Goal: Task Accomplishment & Management: Manage account settings

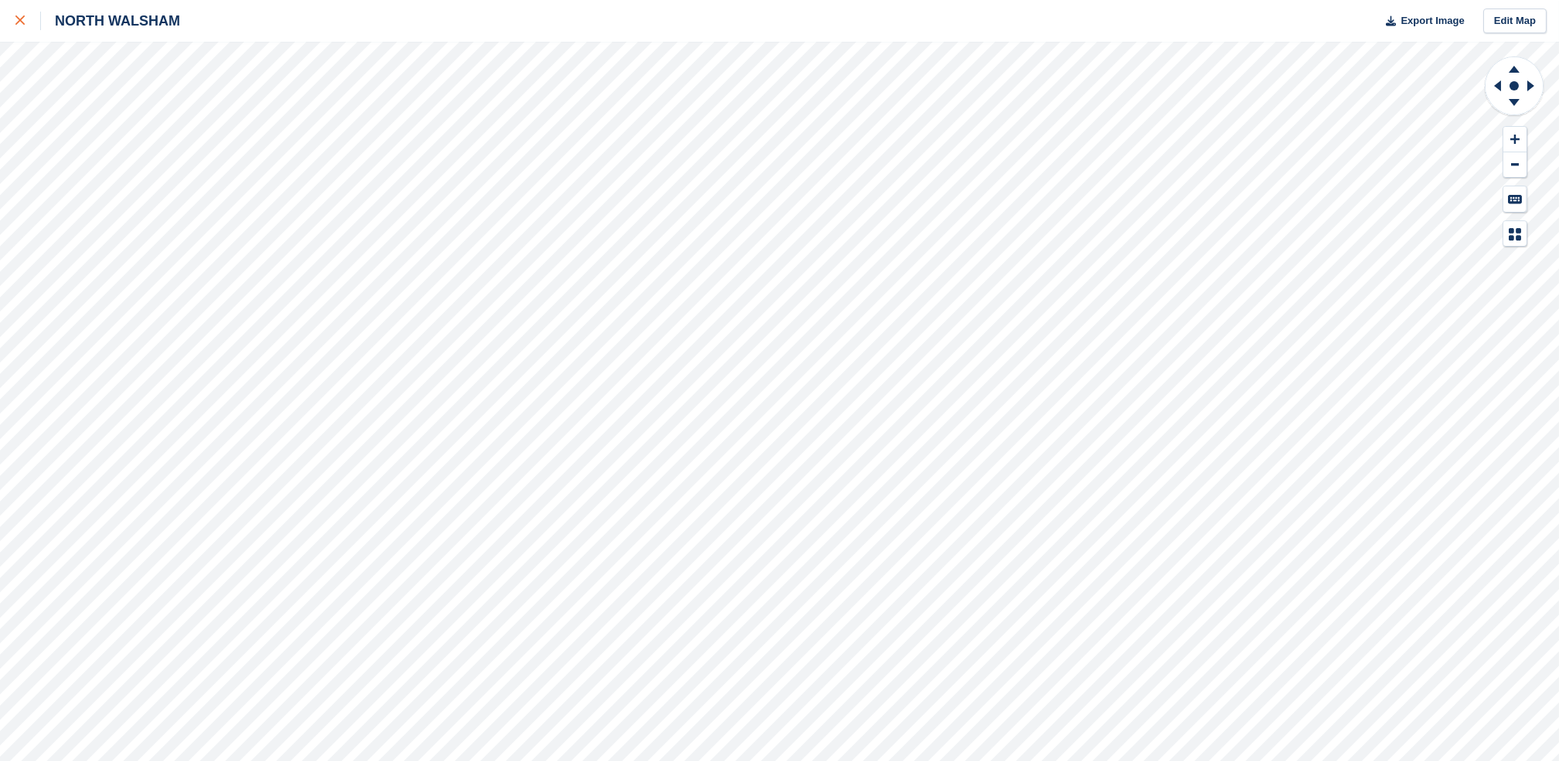
click at [27, 29] on div at bounding box center [28, 21] width 26 height 19
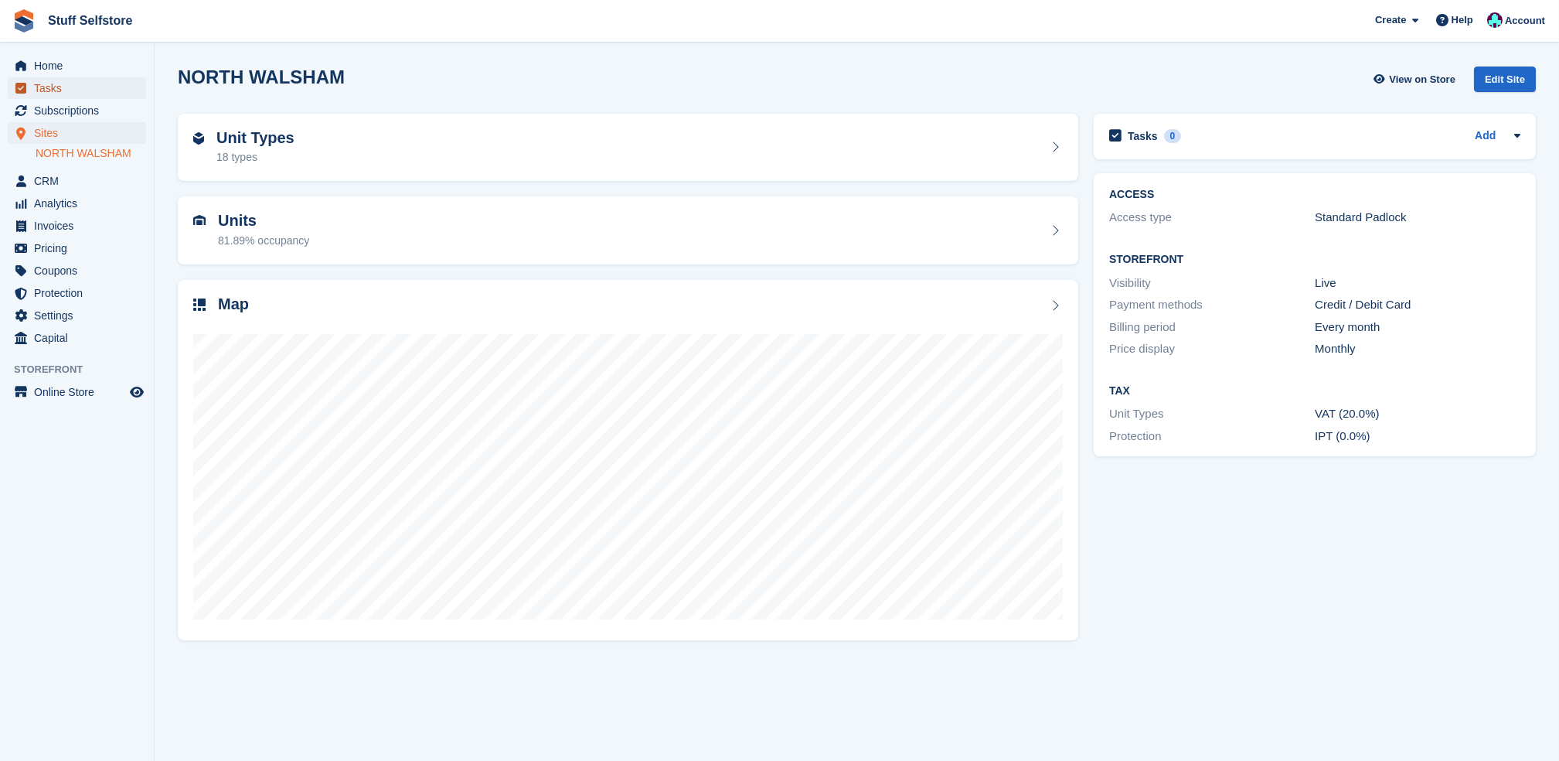
click at [90, 93] on span "Tasks" at bounding box center [80, 88] width 93 height 22
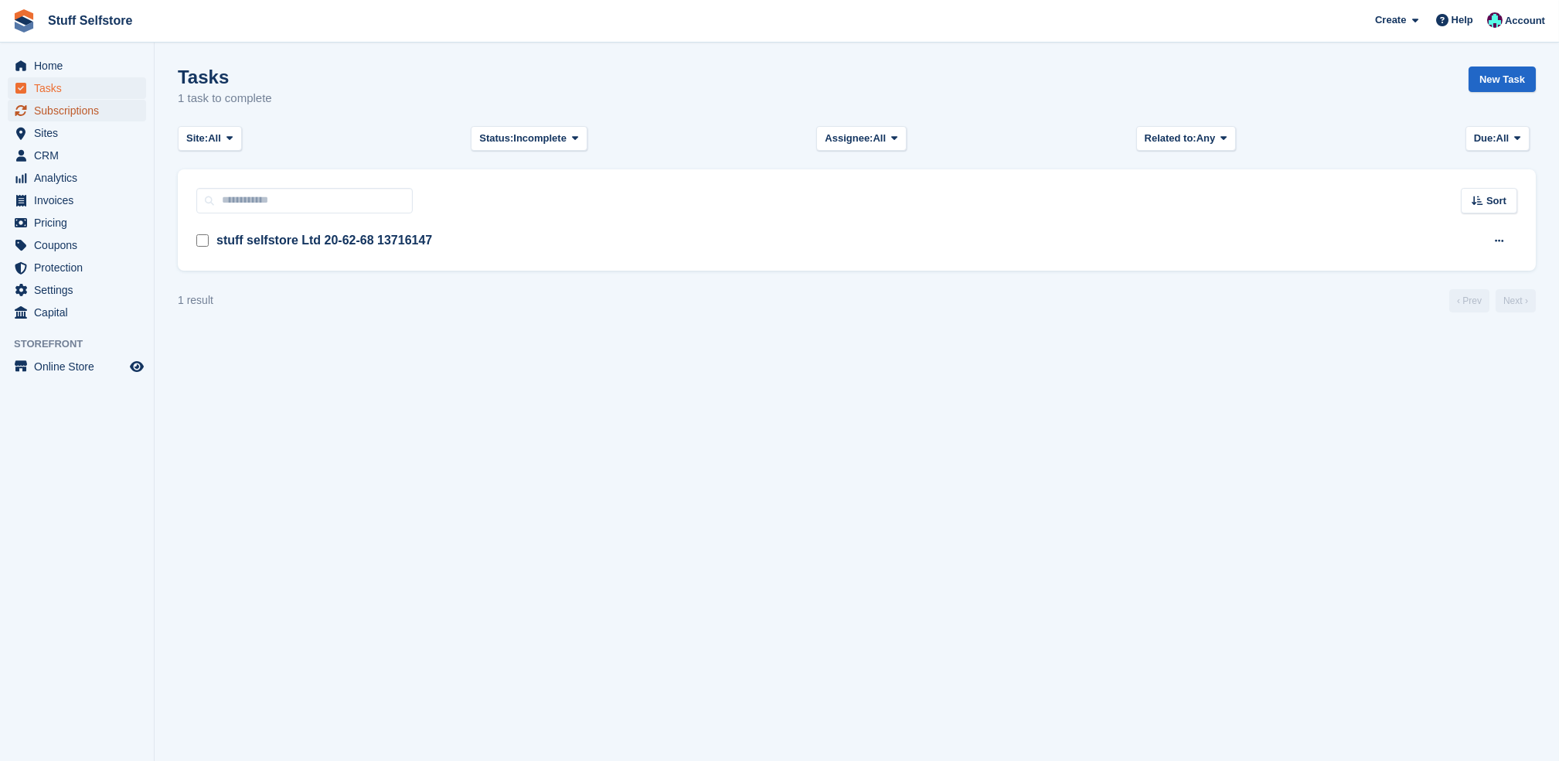
click at [100, 114] on span "Subscriptions" at bounding box center [80, 111] width 93 height 22
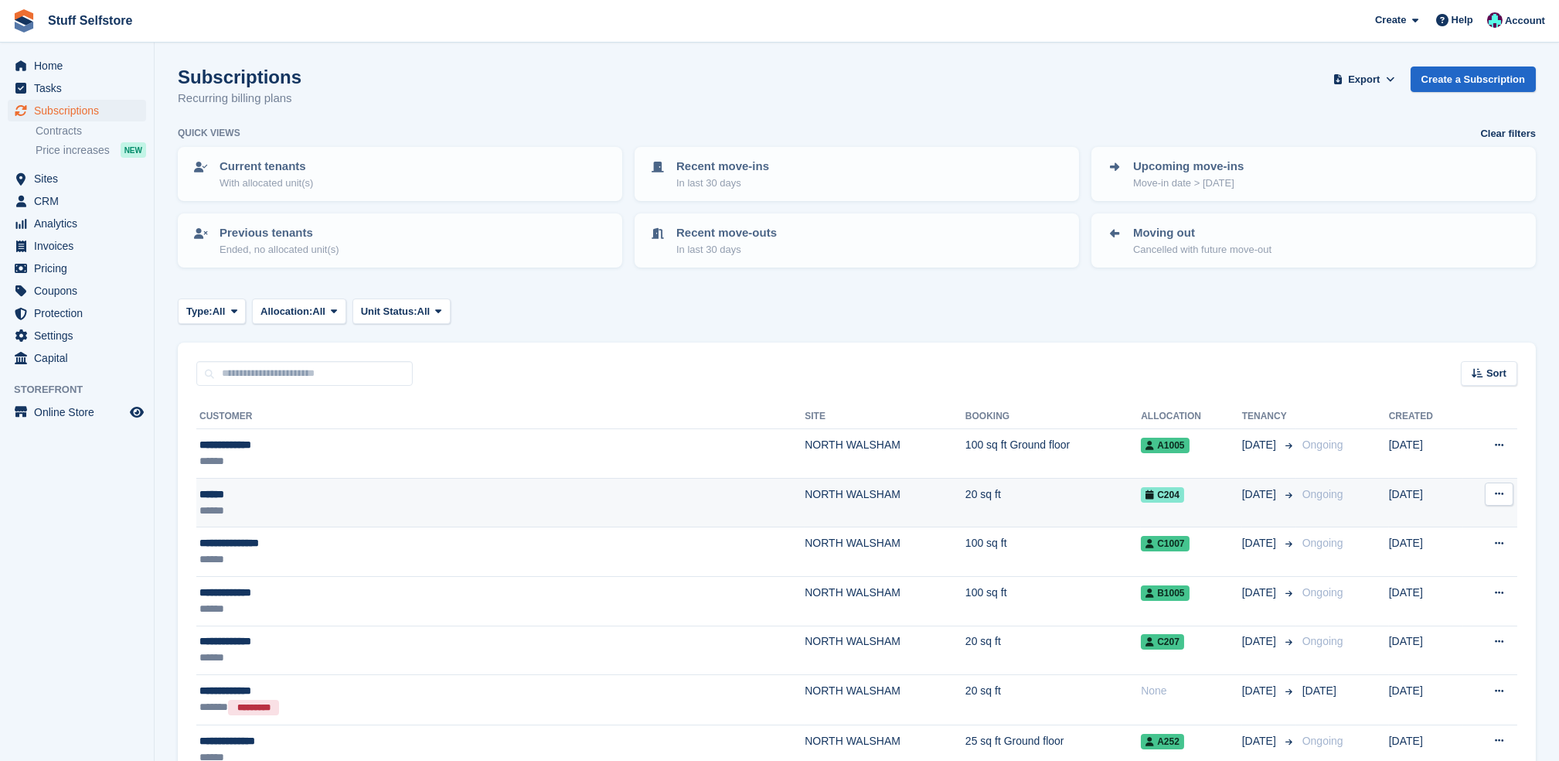
click at [464, 489] on div "******" at bounding box center [378, 494] width 359 height 16
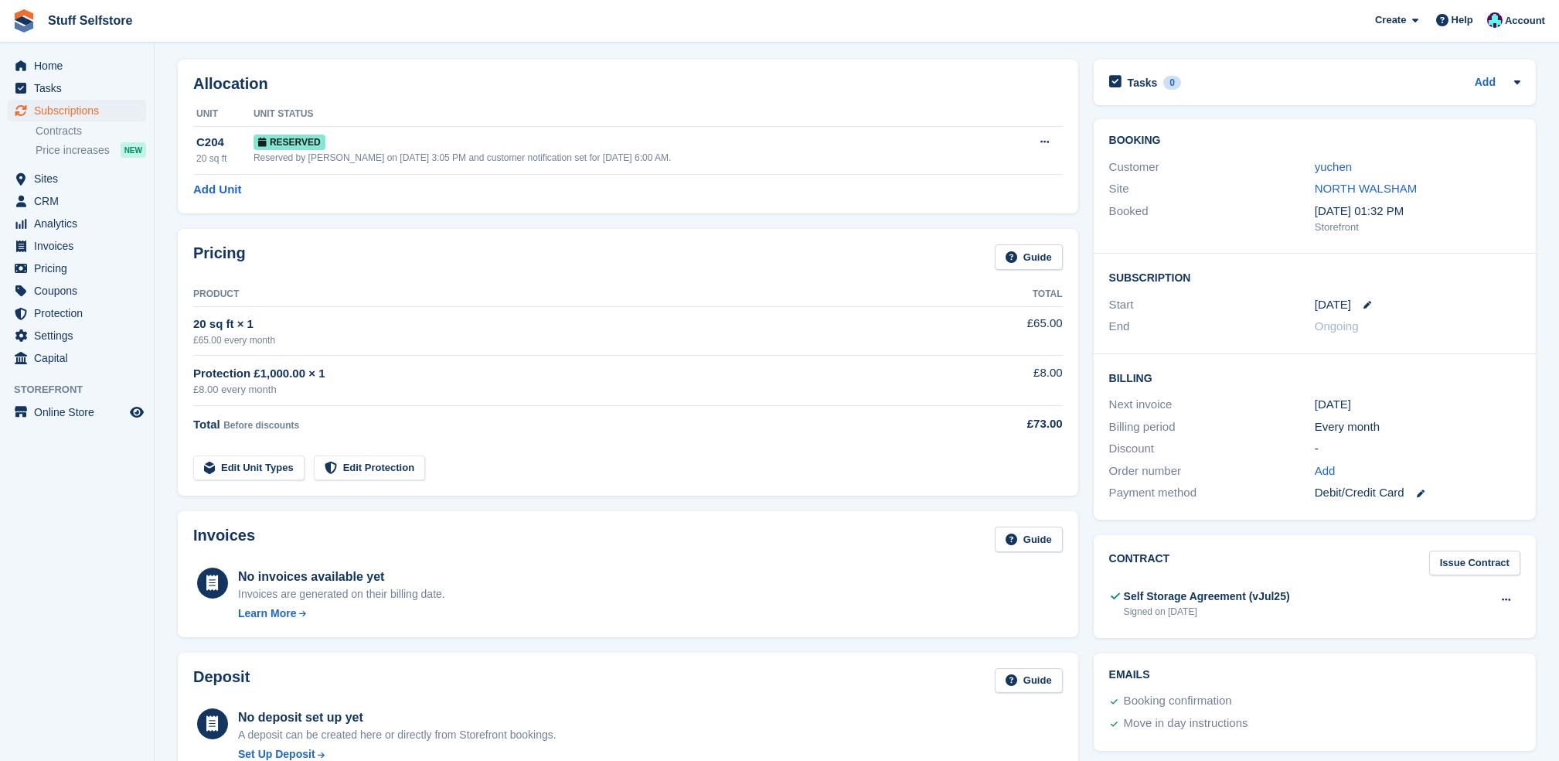
scroll to position [63, 0]
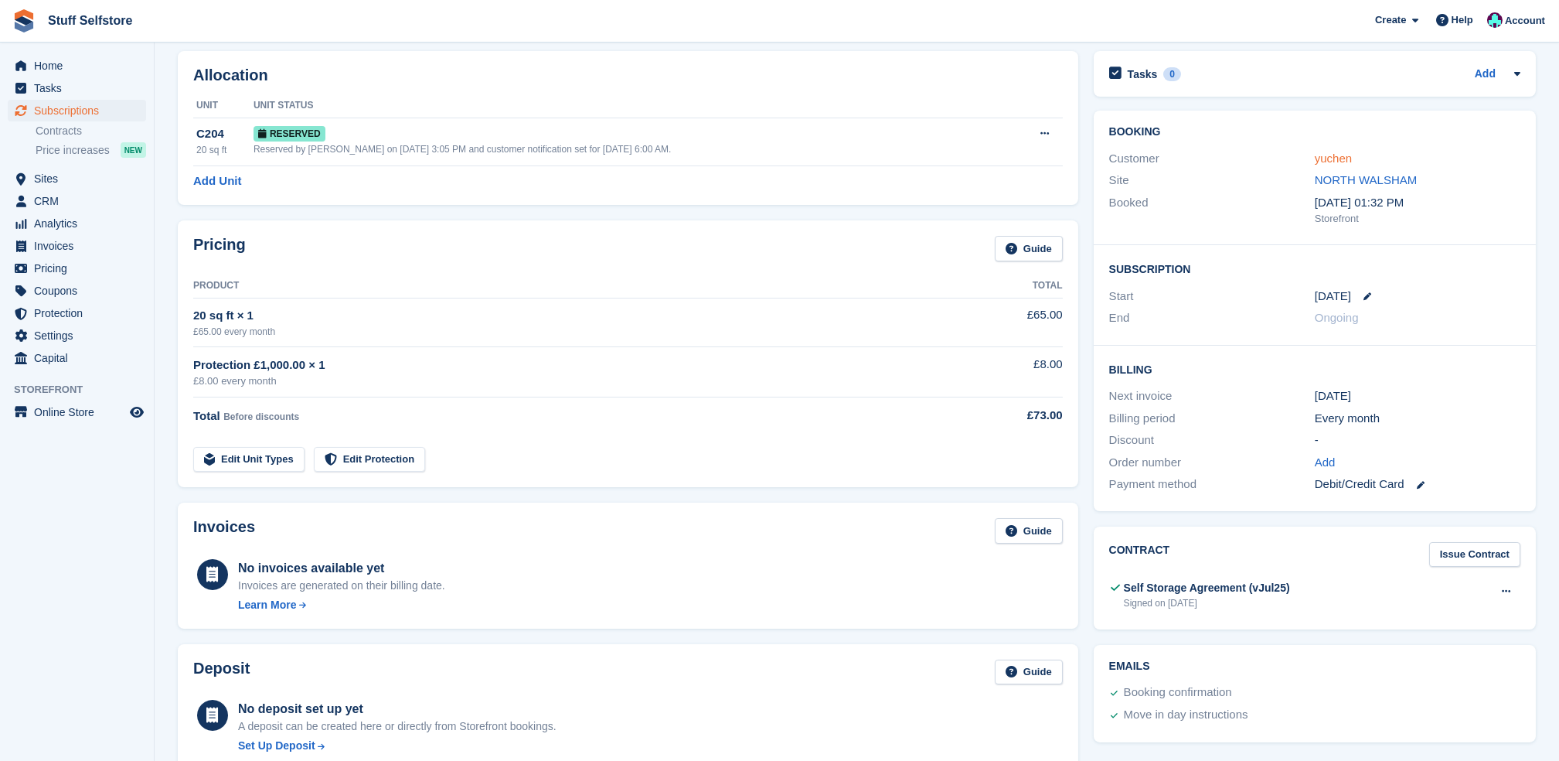
click at [1328, 160] on link "yuchen" at bounding box center [1333, 158] width 37 height 13
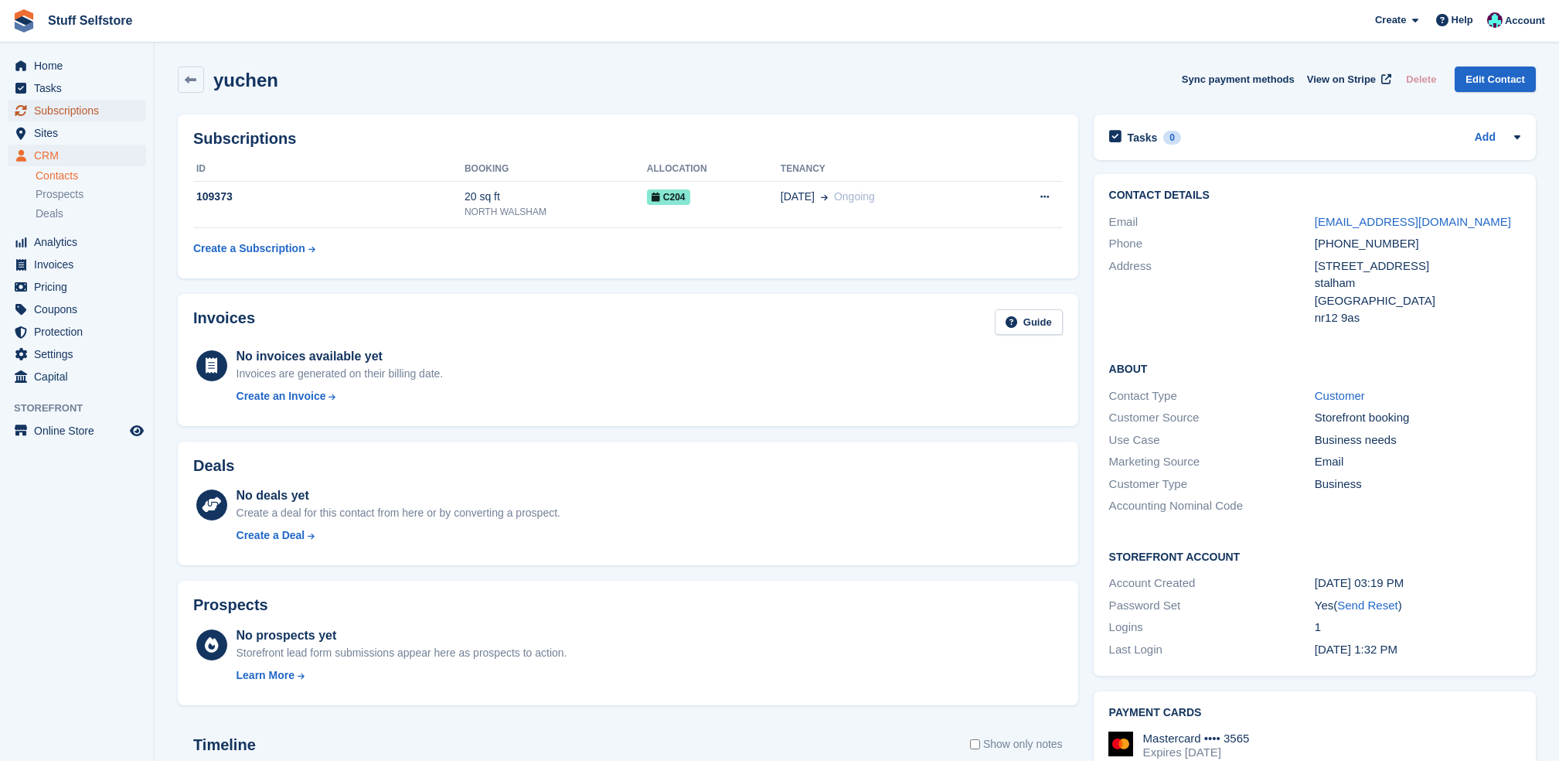
click at [85, 112] on span "Subscriptions" at bounding box center [80, 111] width 93 height 22
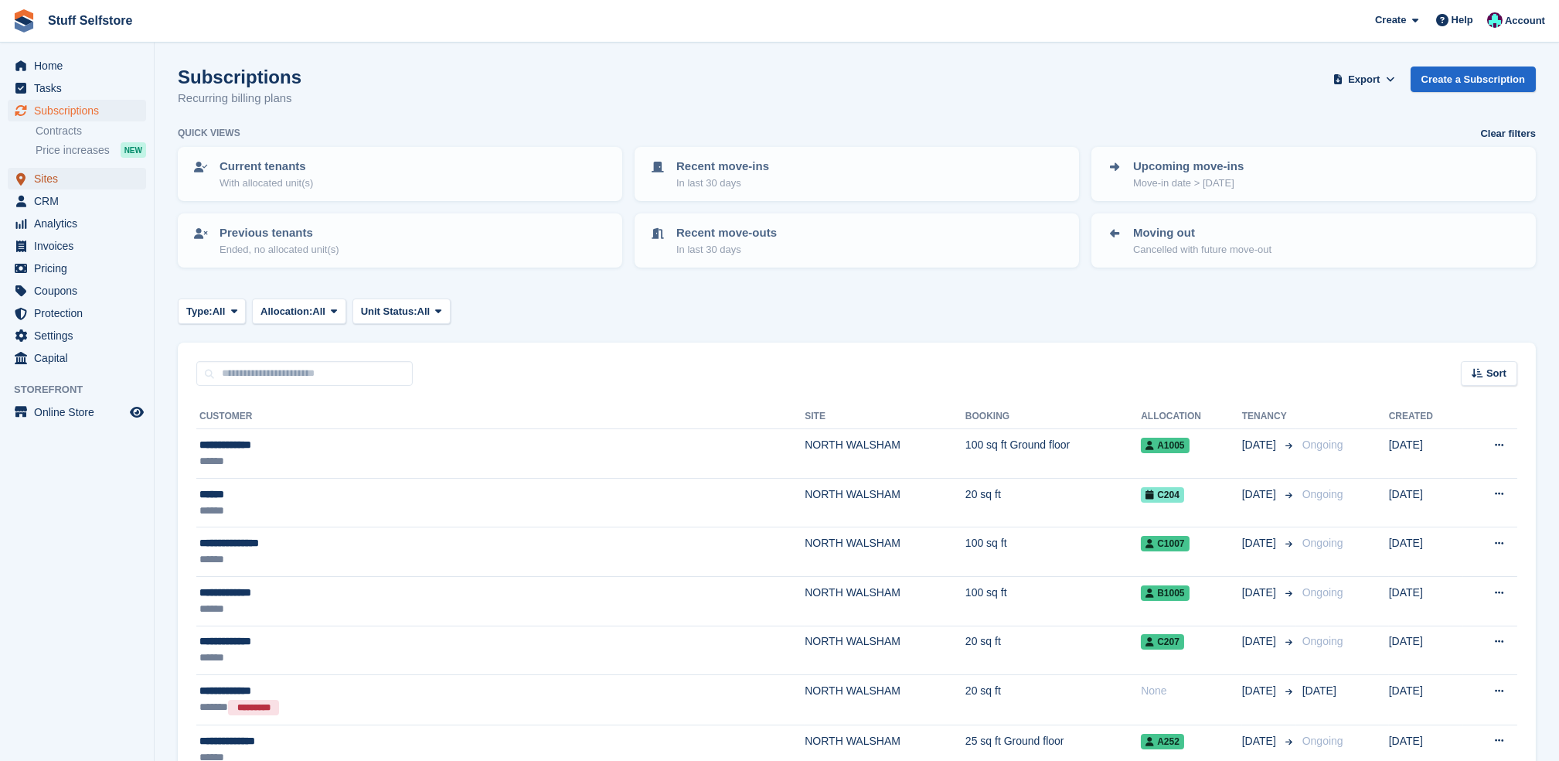
click at [64, 172] on span "Sites" at bounding box center [80, 179] width 93 height 22
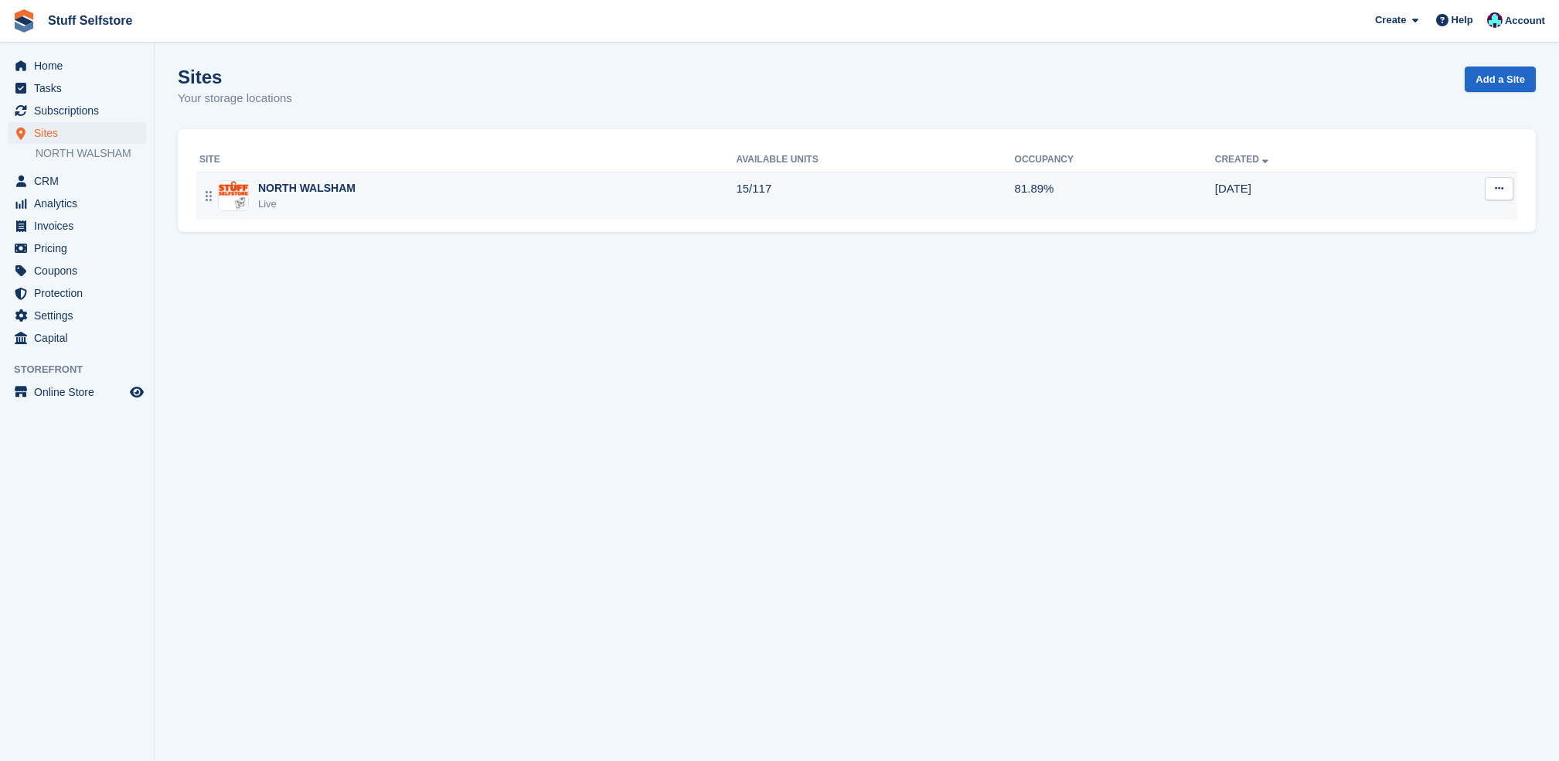
click at [808, 186] on td "15/117" at bounding box center [875, 196] width 278 height 48
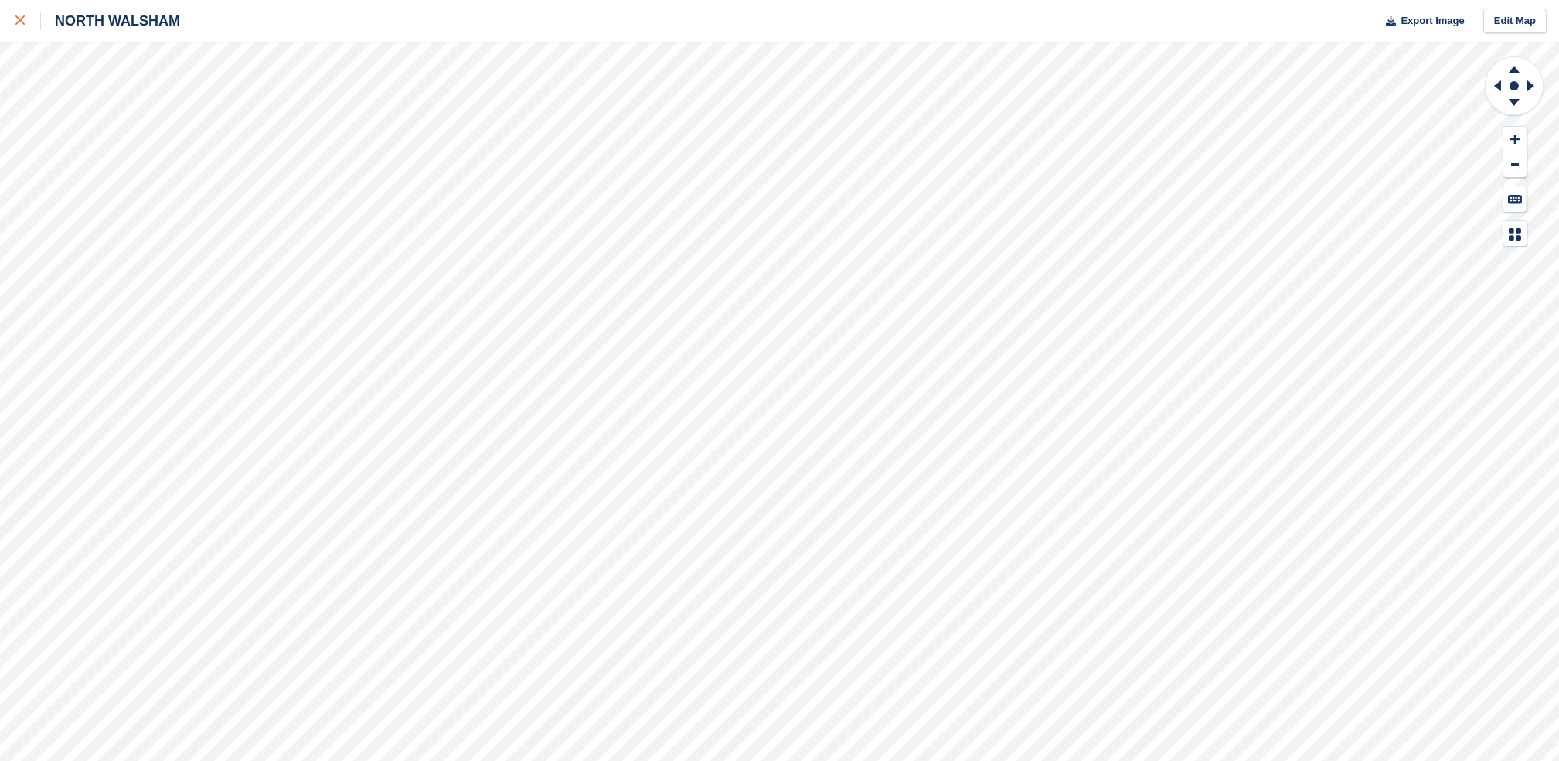
click at [25, 8] on link at bounding box center [20, 21] width 41 height 42
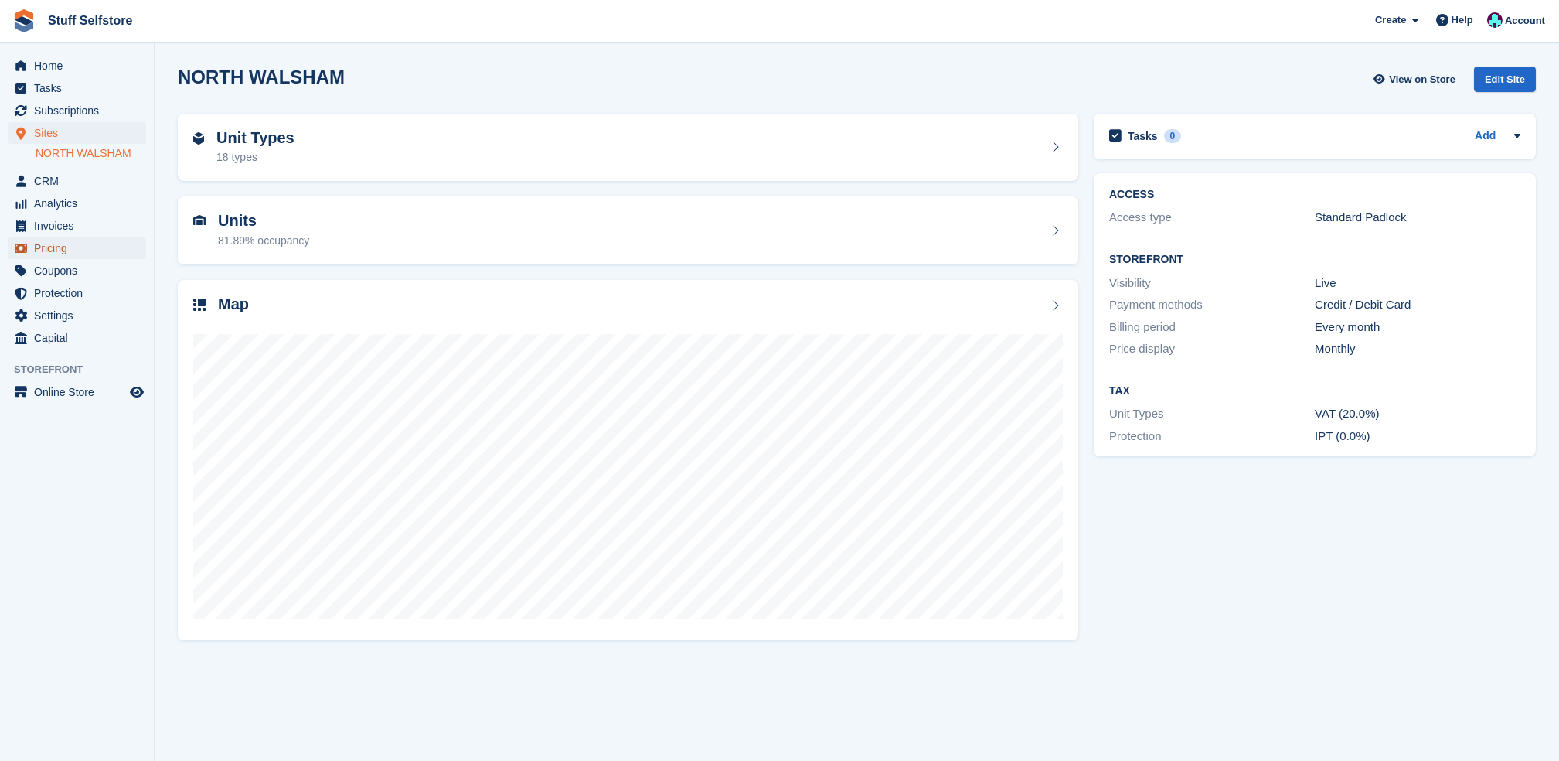
click at [94, 248] on span "Pricing" at bounding box center [80, 248] width 93 height 22
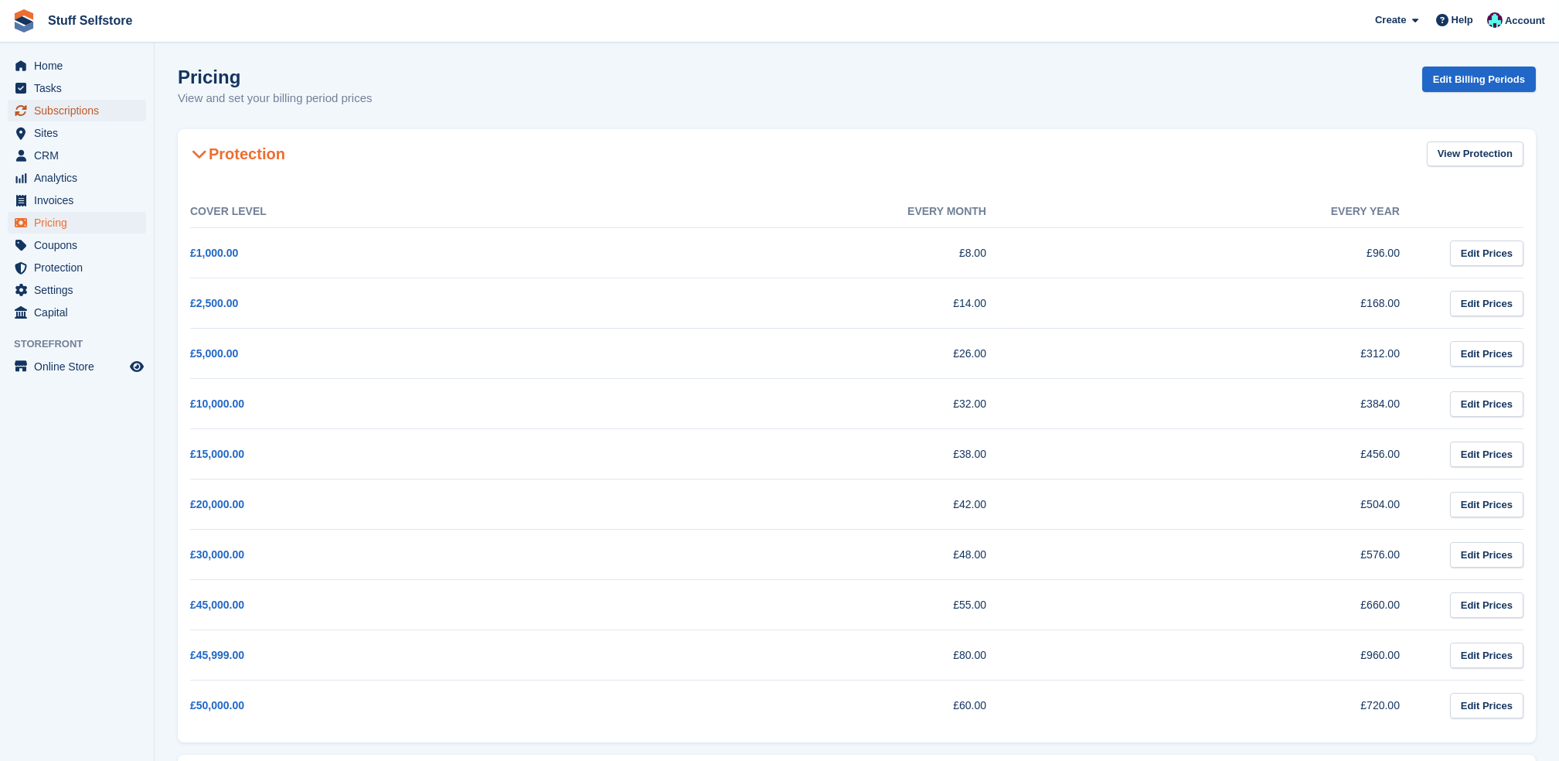
click at [47, 118] on span "Subscriptions" at bounding box center [80, 111] width 93 height 22
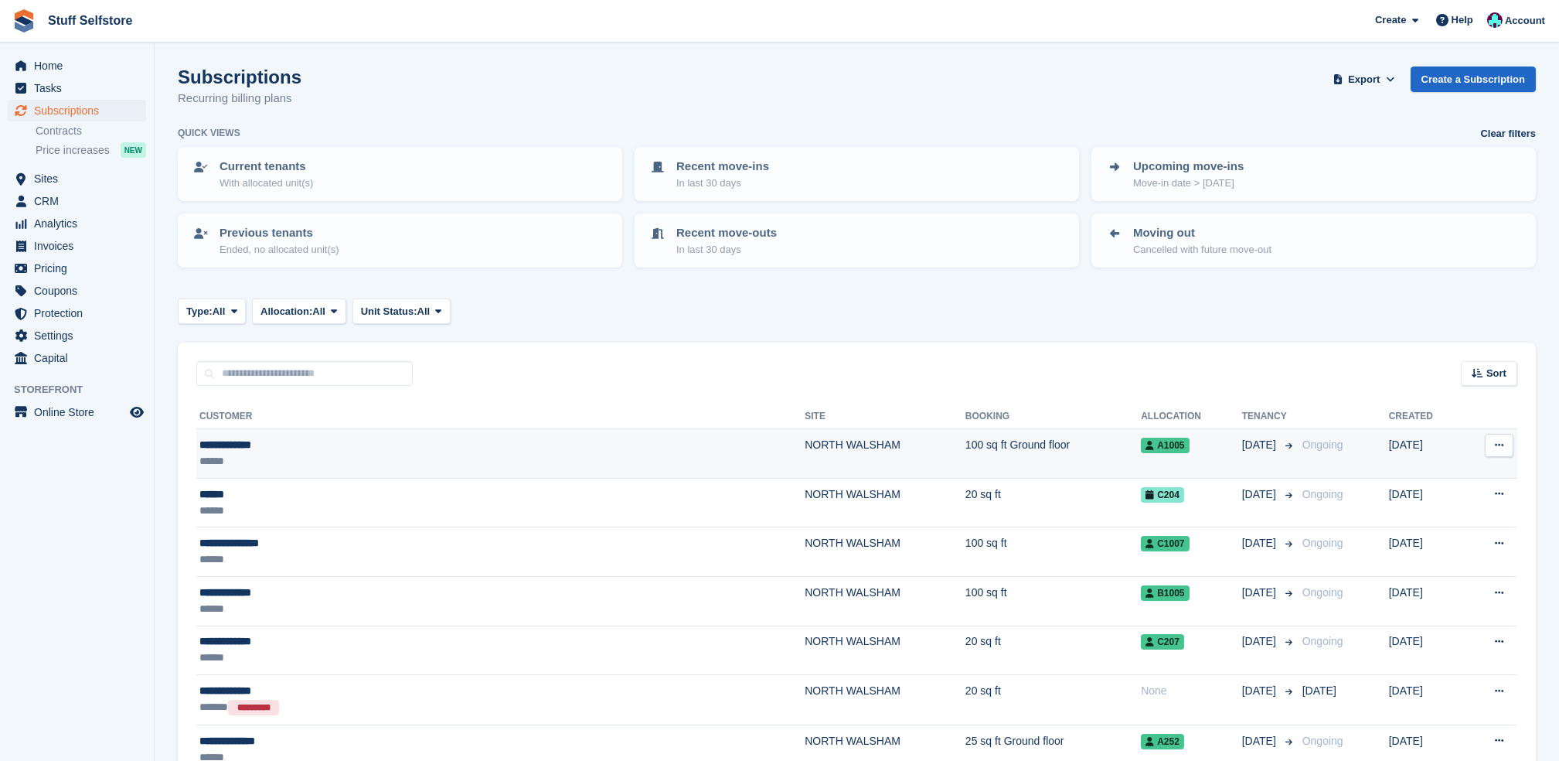
click at [966, 444] on td "100 sq ft Ground floor" at bounding box center [1053, 453] width 175 height 49
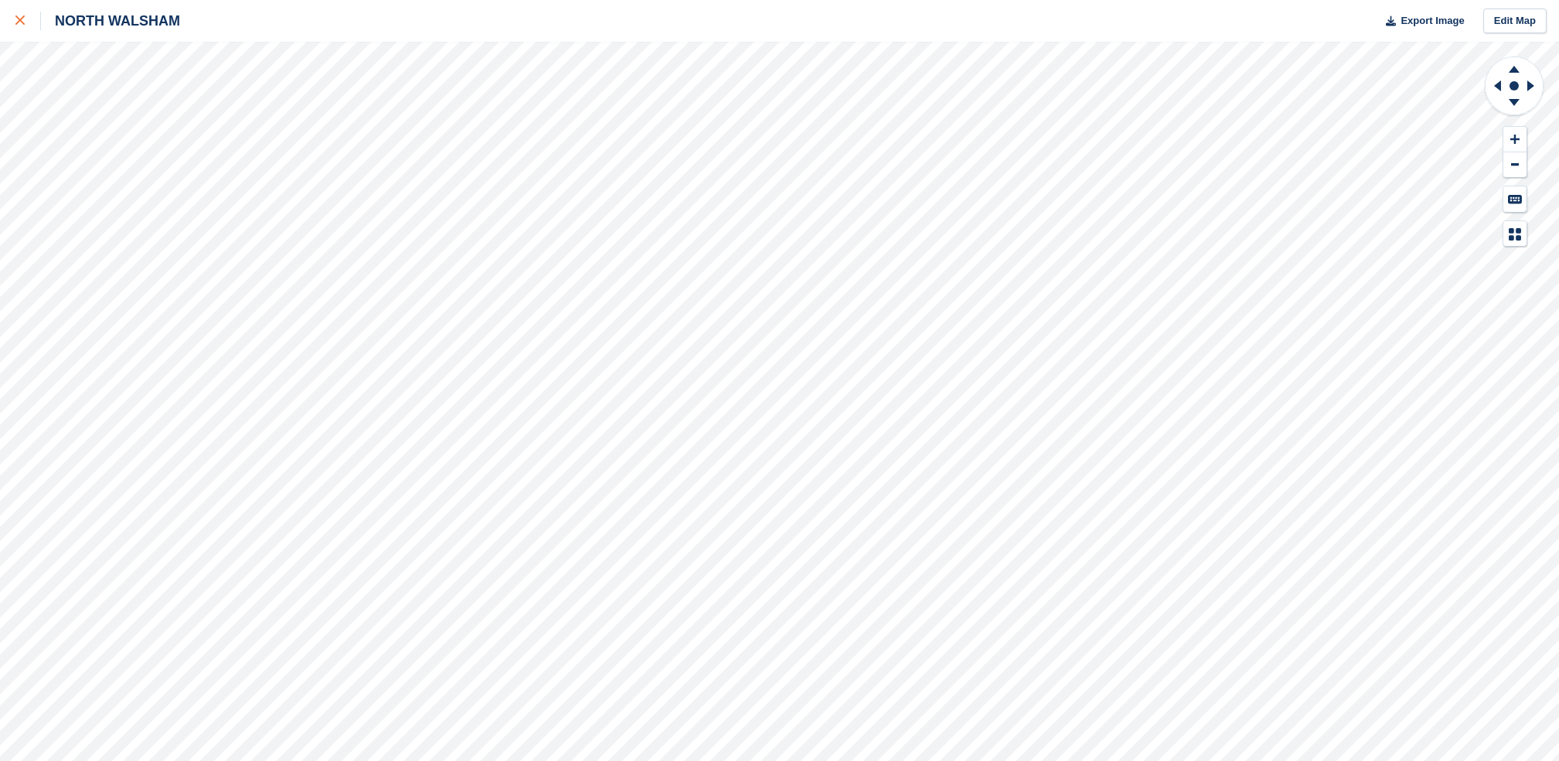
click at [26, 20] on div at bounding box center [28, 21] width 26 height 19
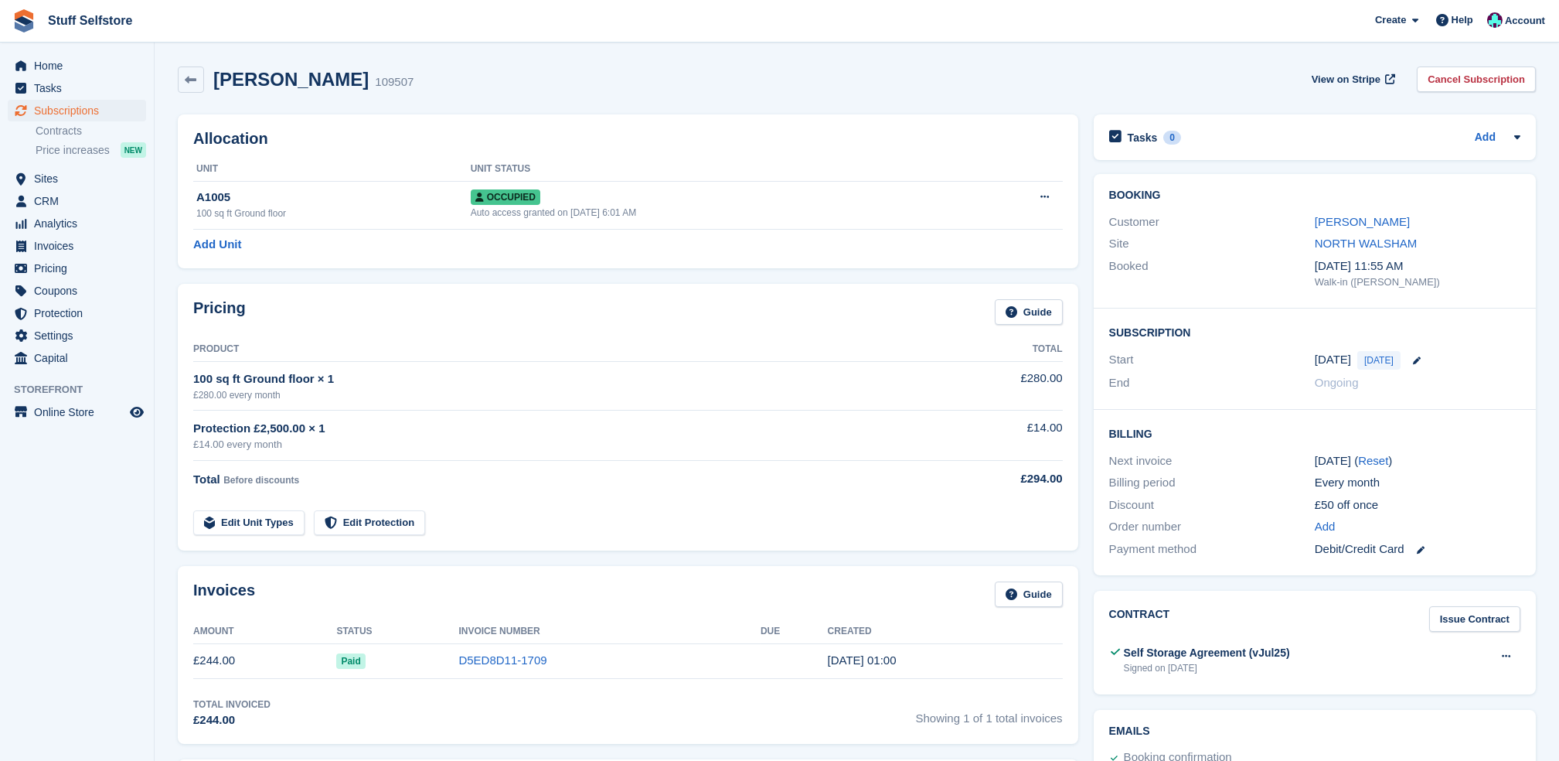
scroll to position [515, 0]
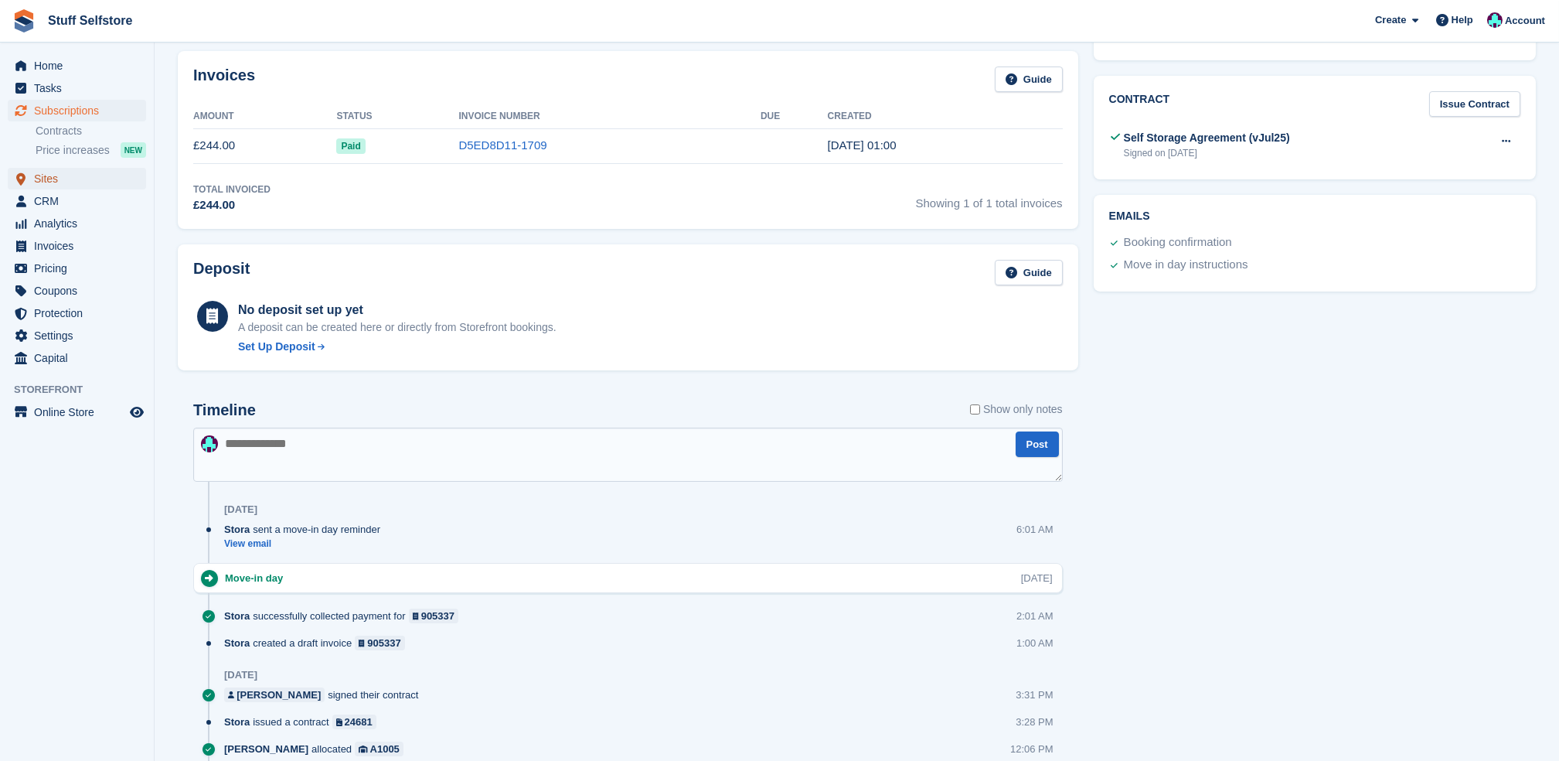
click at [120, 187] on span "Sites" at bounding box center [80, 179] width 93 height 22
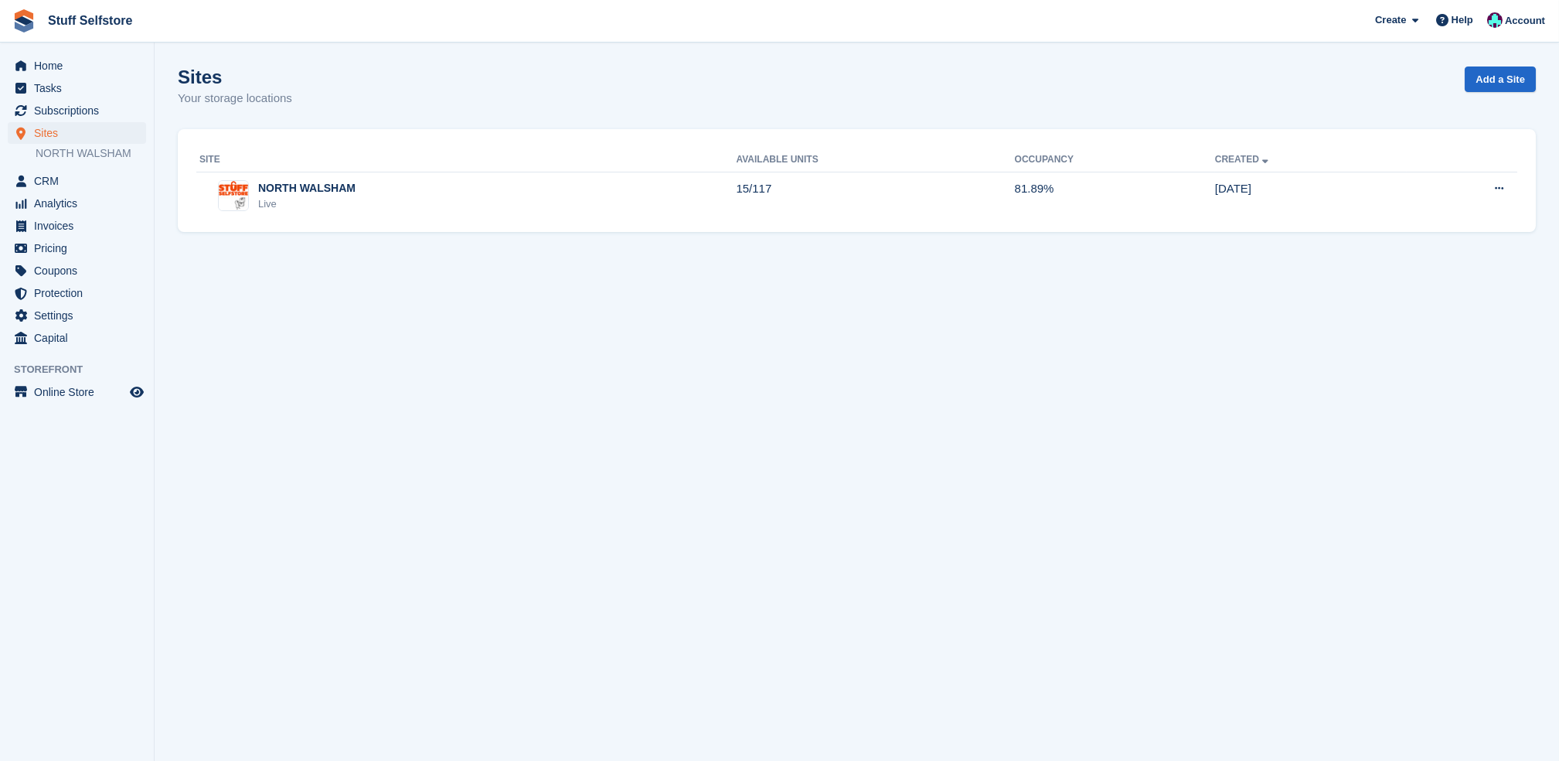
click at [615, 226] on div "Site Available Units Occupancy Created NORTH WALSHAM Live 15/117 81.89% 27 Jan …" at bounding box center [857, 181] width 1358 height 104
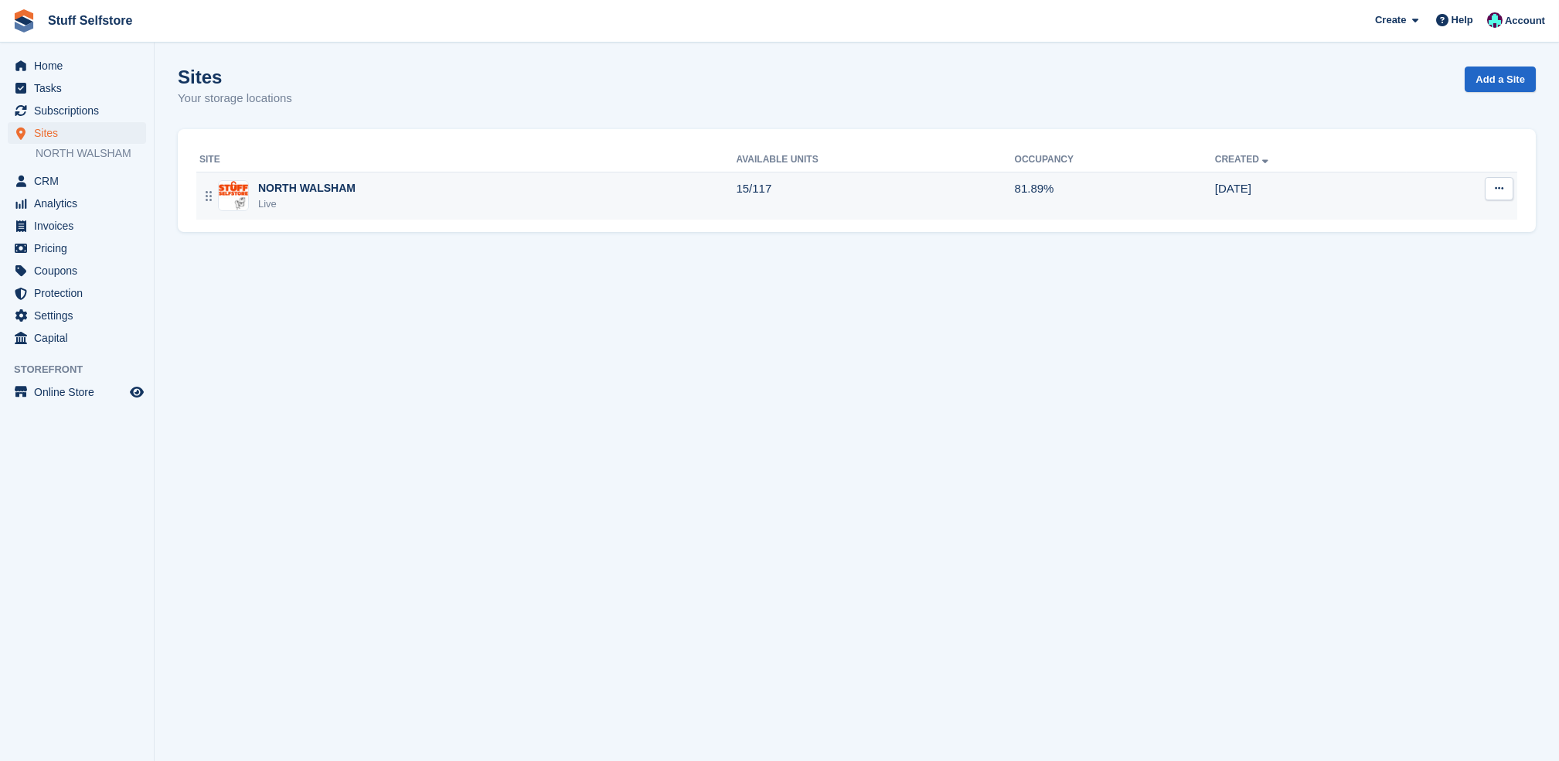
click at [615, 212] on td "NORTH WALSHAM Live" at bounding box center [466, 196] width 540 height 48
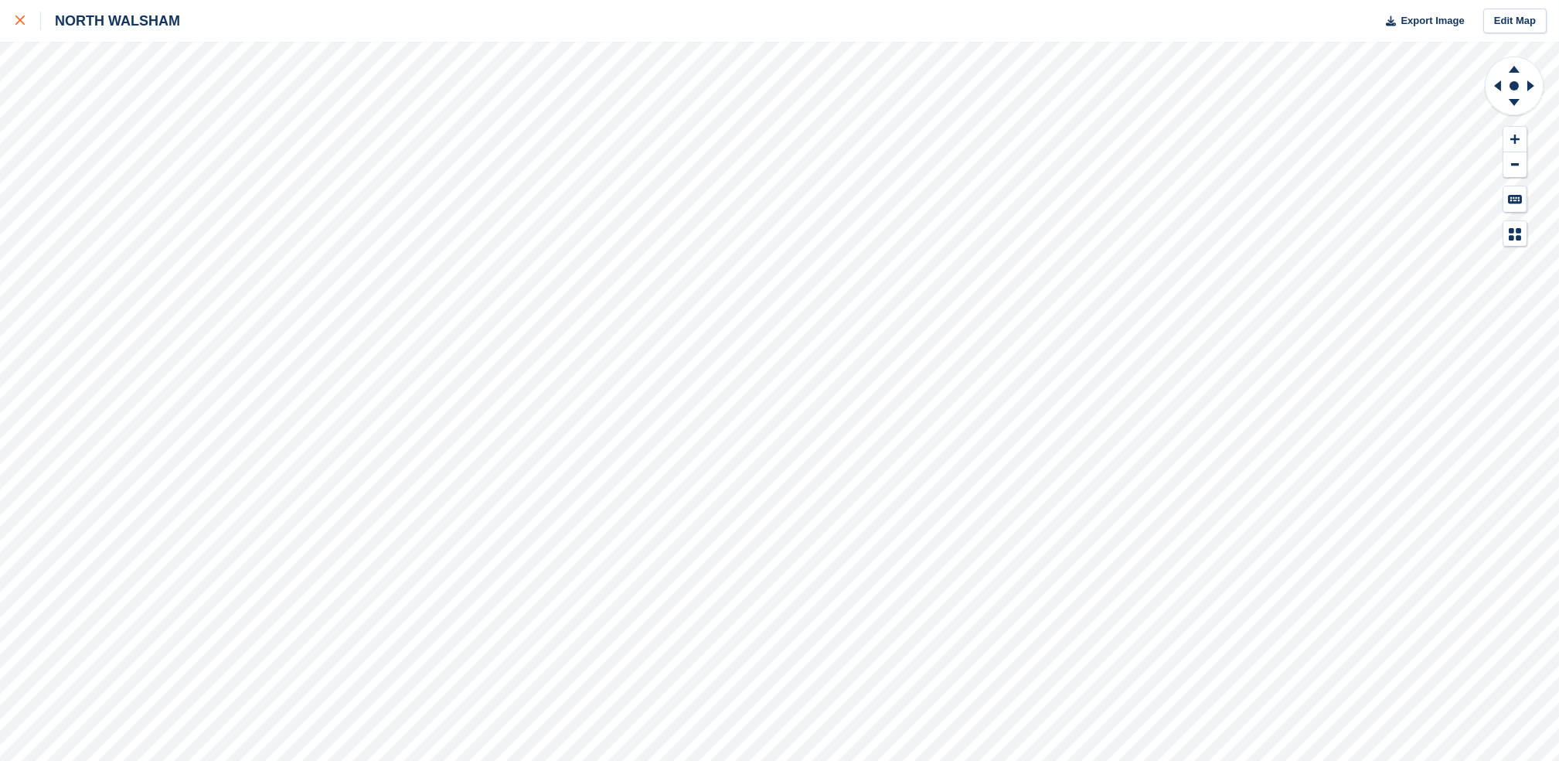
click at [19, 23] on icon at bounding box center [19, 19] width 9 height 9
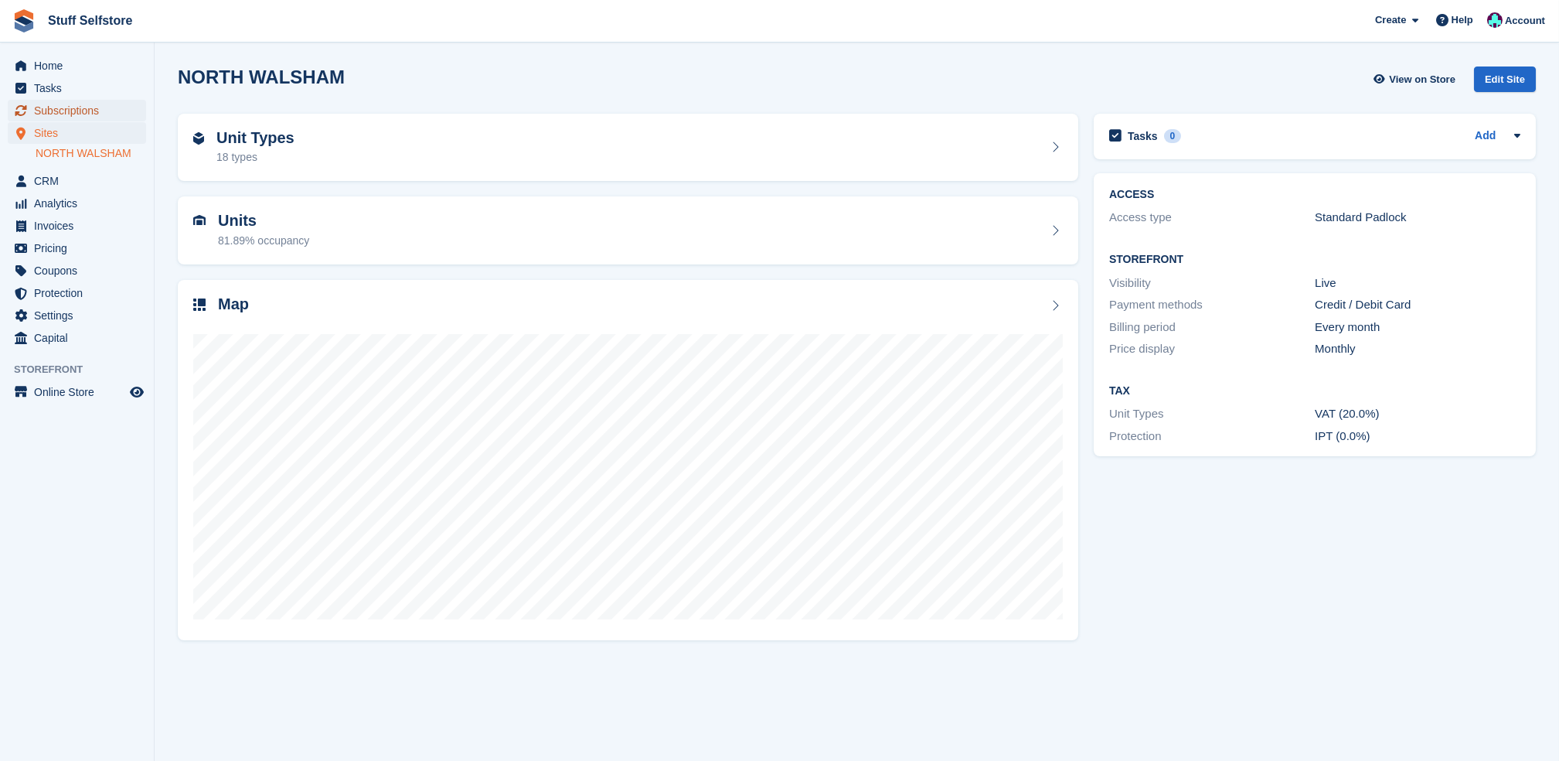
click at [87, 107] on span "Subscriptions" at bounding box center [80, 111] width 93 height 22
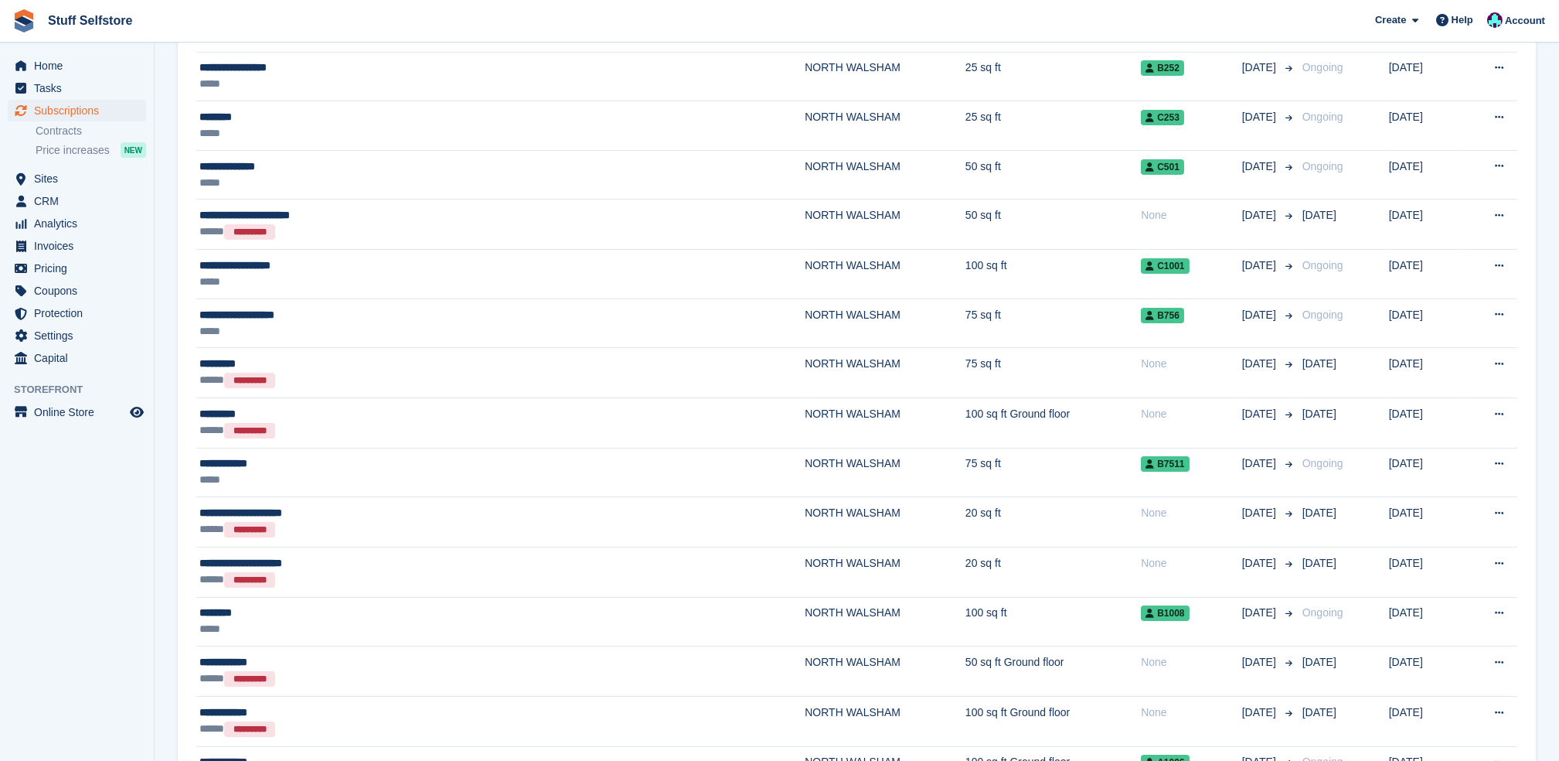
scroll to position [1237, 0]
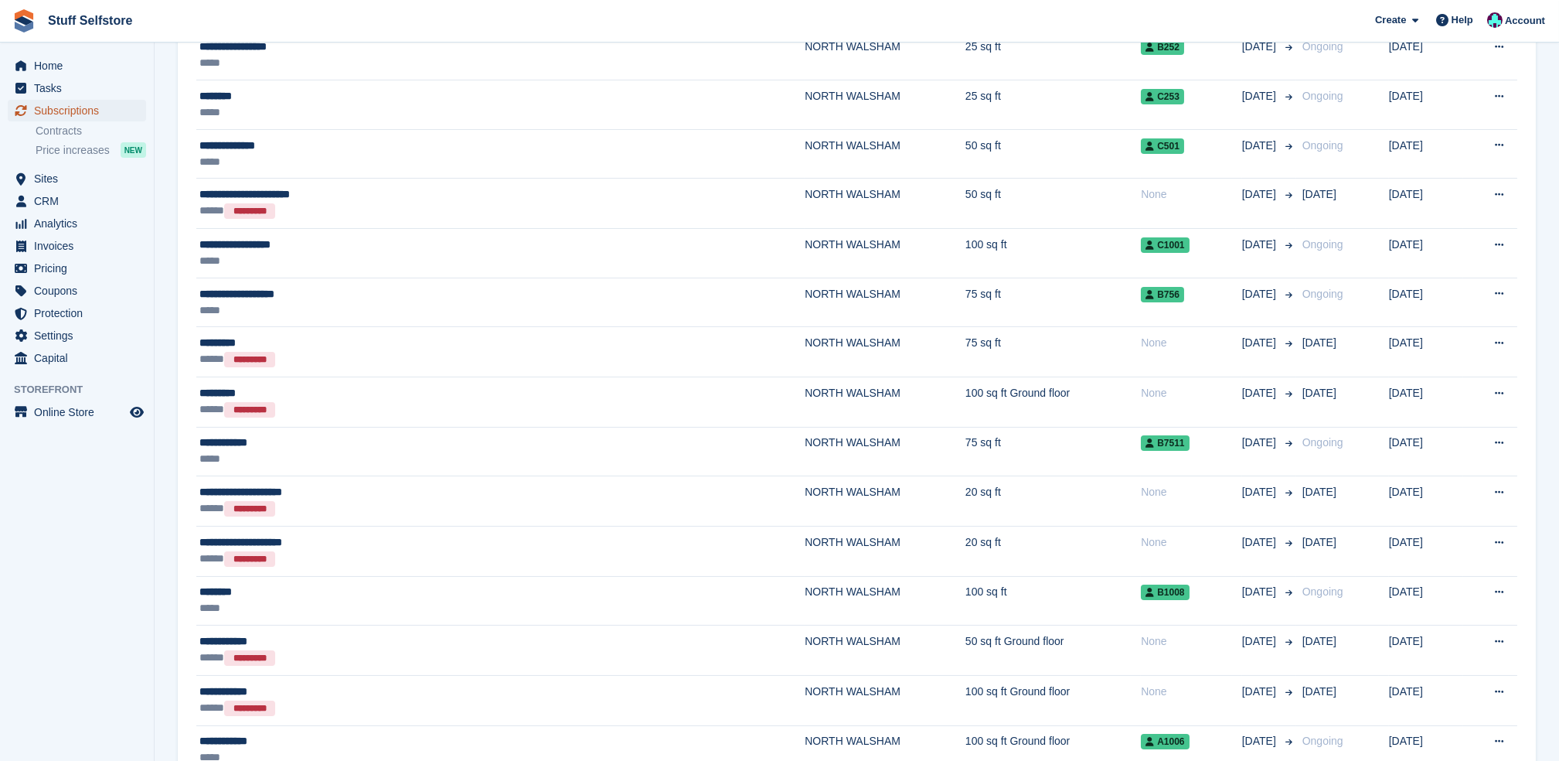
click at [53, 111] on span "Subscriptions" at bounding box center [80, 111] width 93 height 22
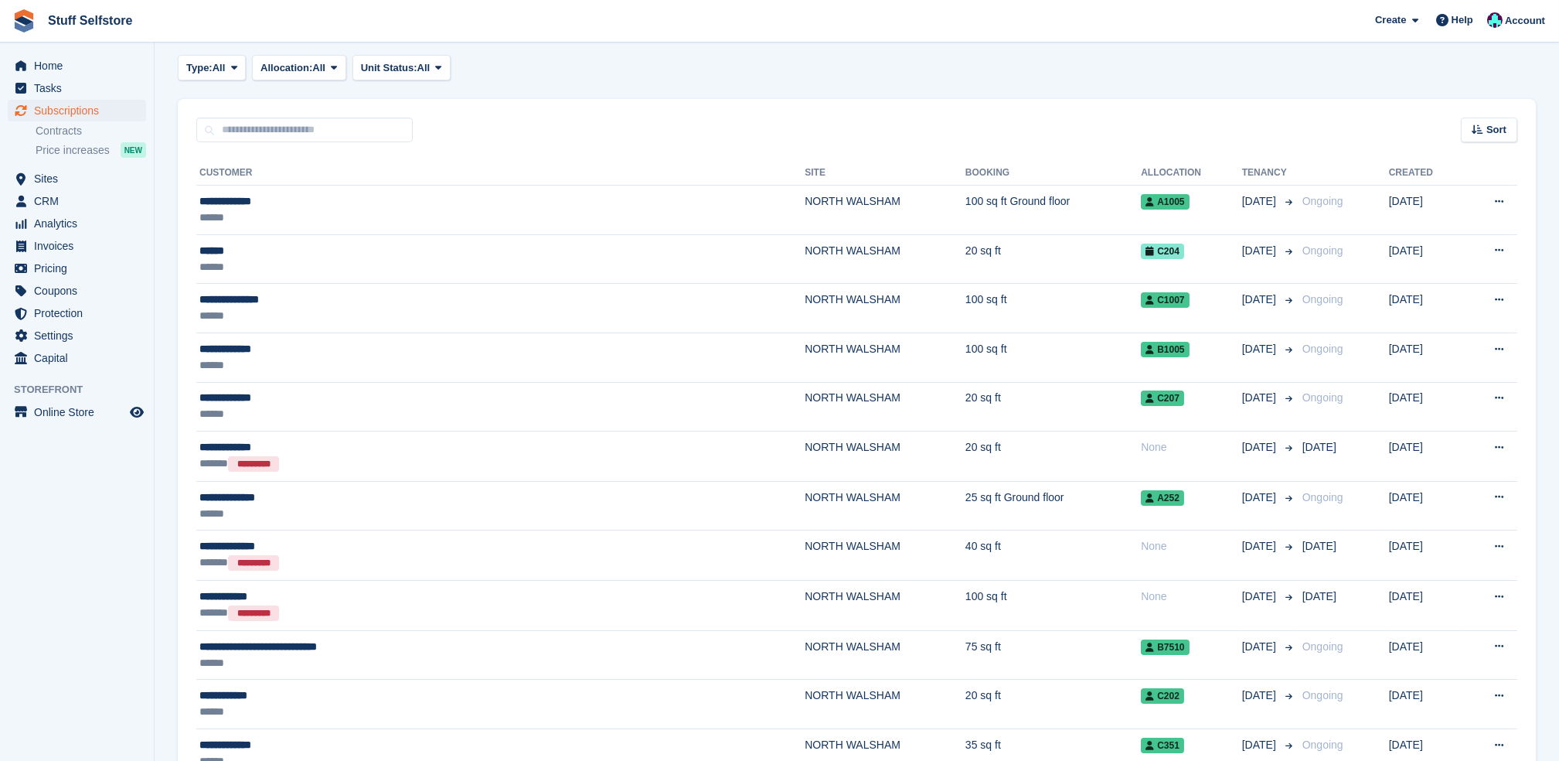
scroll to position [206, 0]
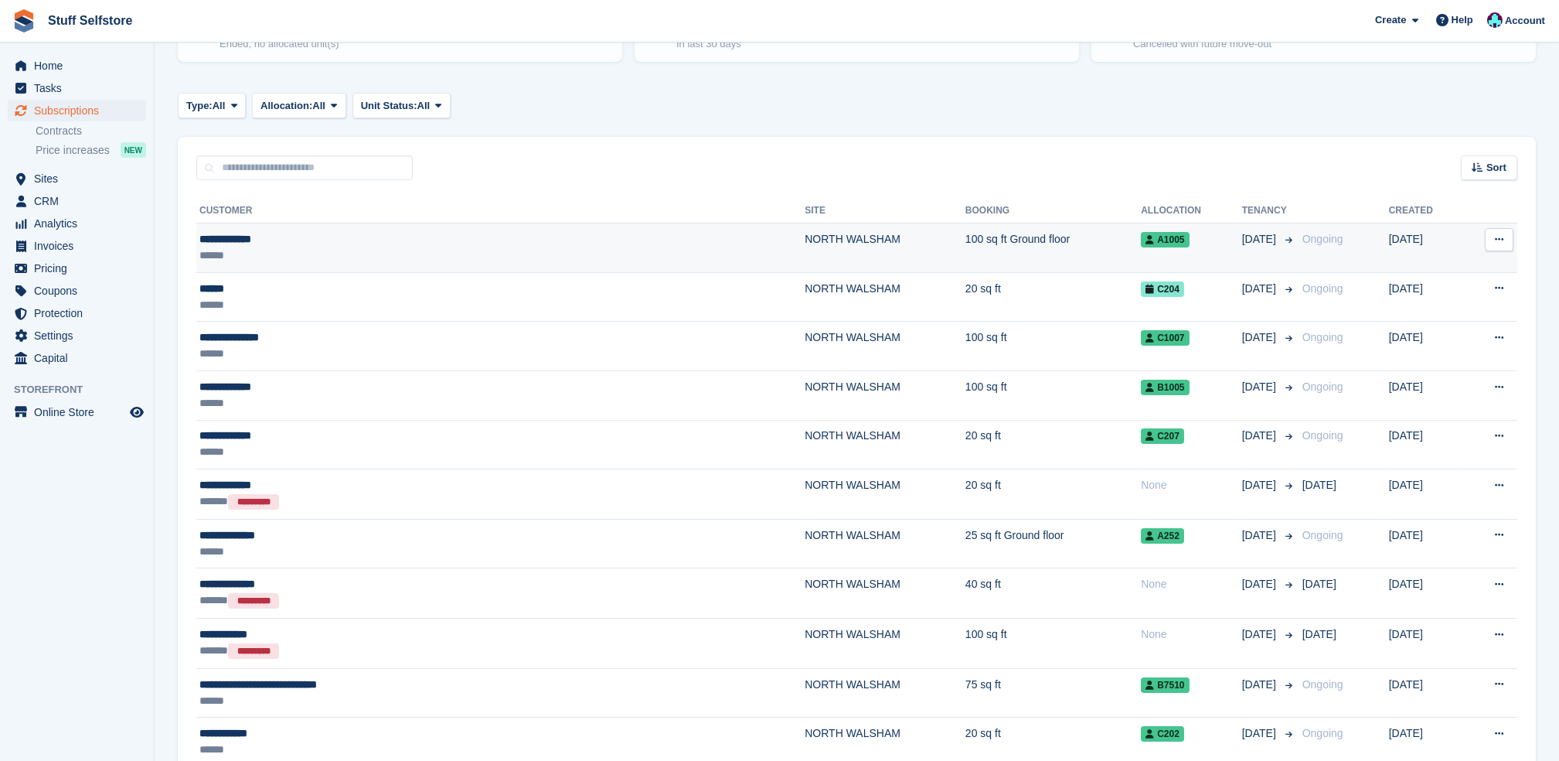
click at [805, 247] on td "NORTH WALSHAM" at bounding box center [885, 247] width 161 height 49
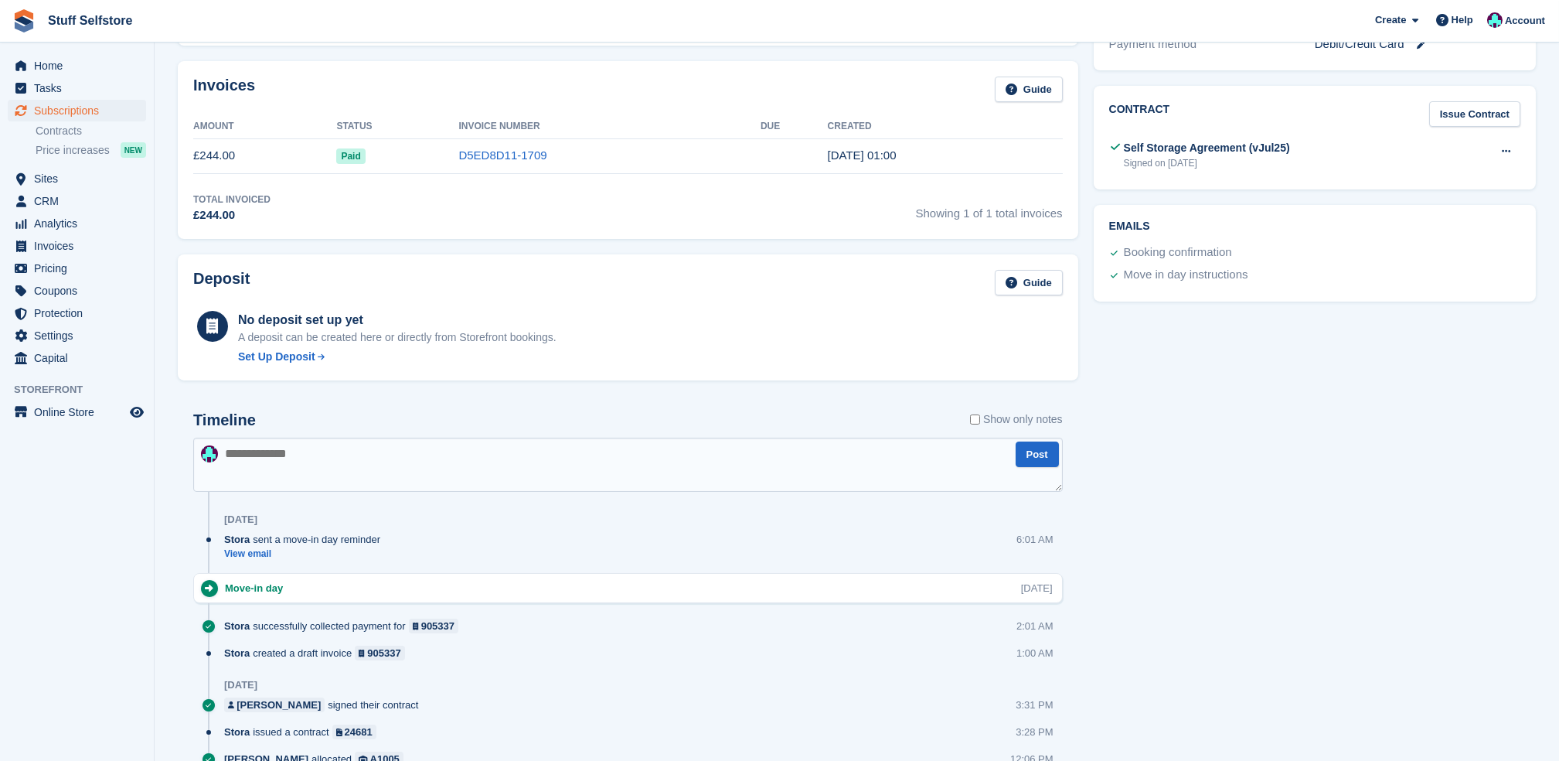
scroll to position [645, 0]
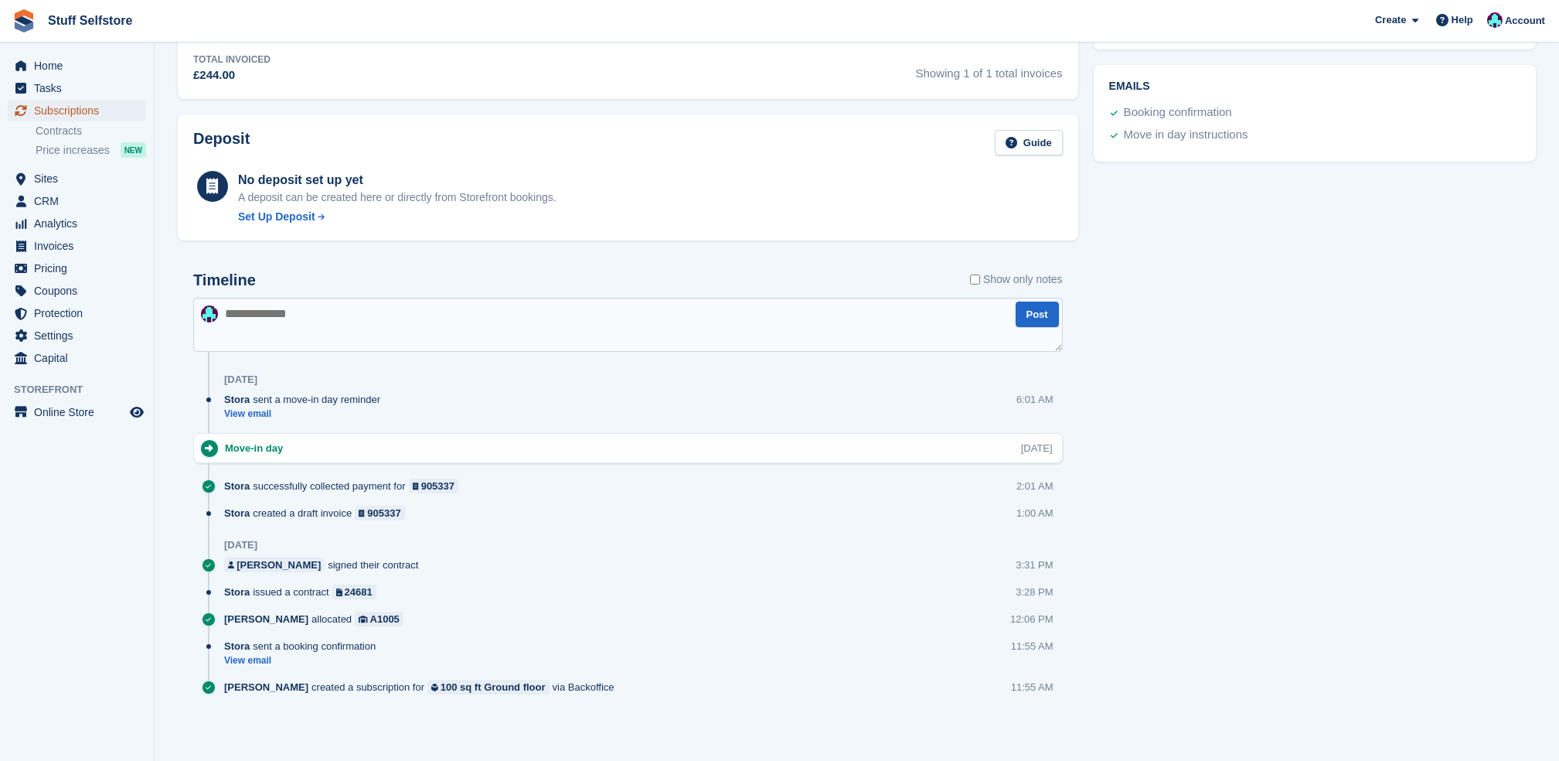
click at [46, 104] on span "Subscriptions" at bounding box center [80, 111] width 93 height 22
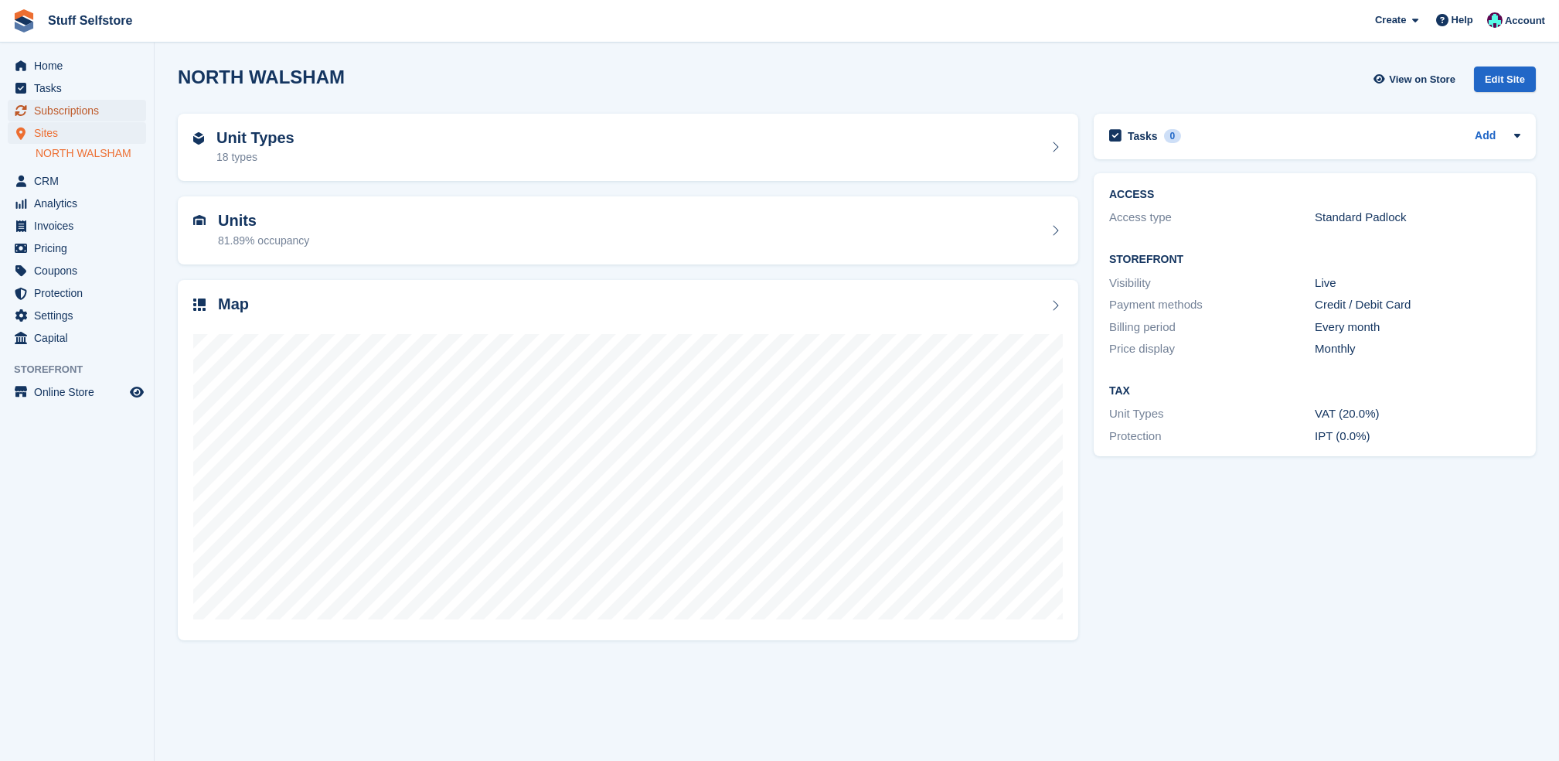
click at [64, 110] on span "Subscriptions" at bounding box center [80, 111] width 93 height 22
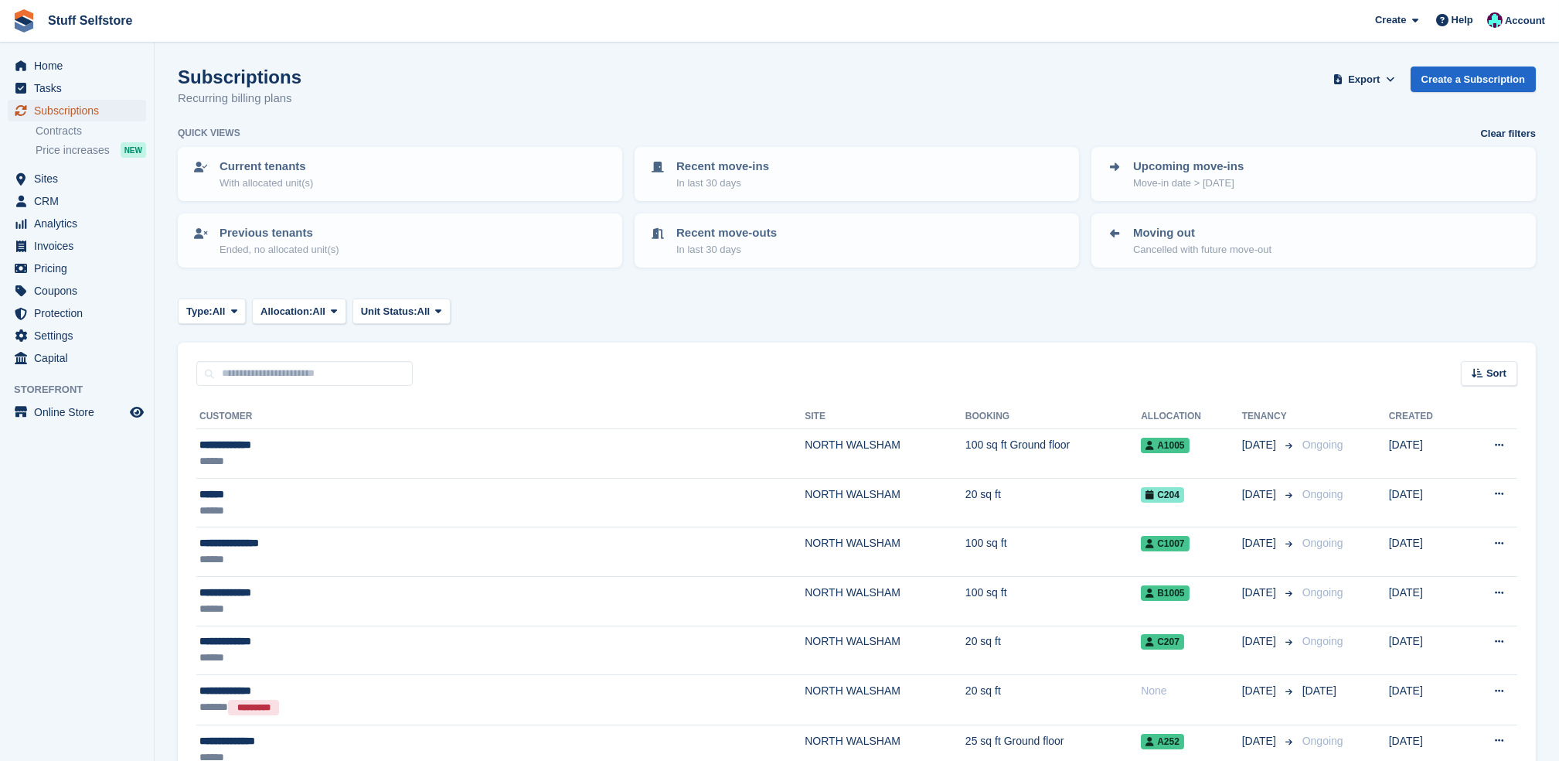
click at [128, 104] on link "Subscriptions" at bounding box center [77, 111] width 138 height 22
click at [21, 175] on icon "menu" at bounding box center [20, 178] width 9 height 12
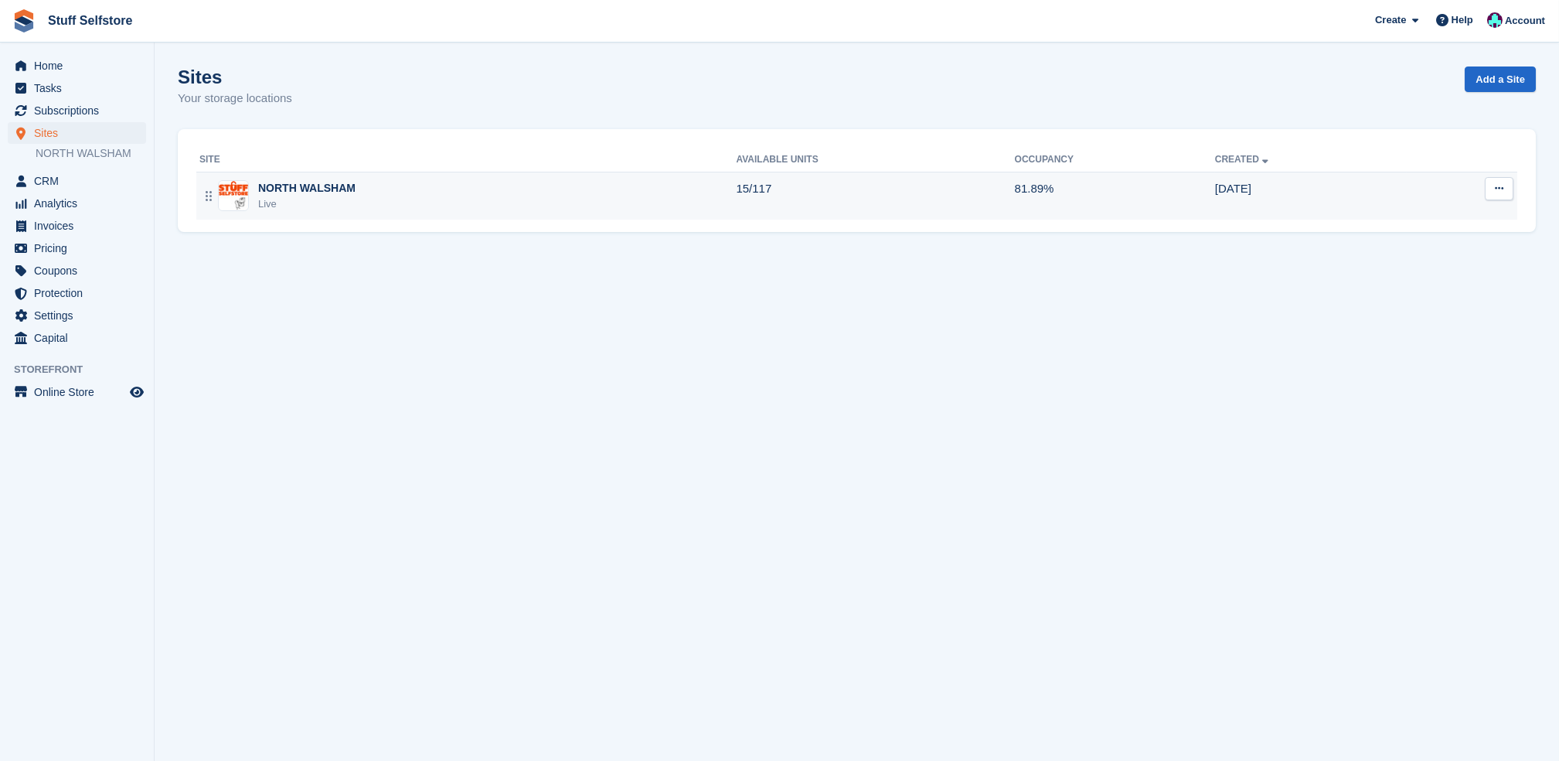
click at [635, 203] on div "NORTH WALSHAM Live" at bounding box center [467, 196] width 536 height 32
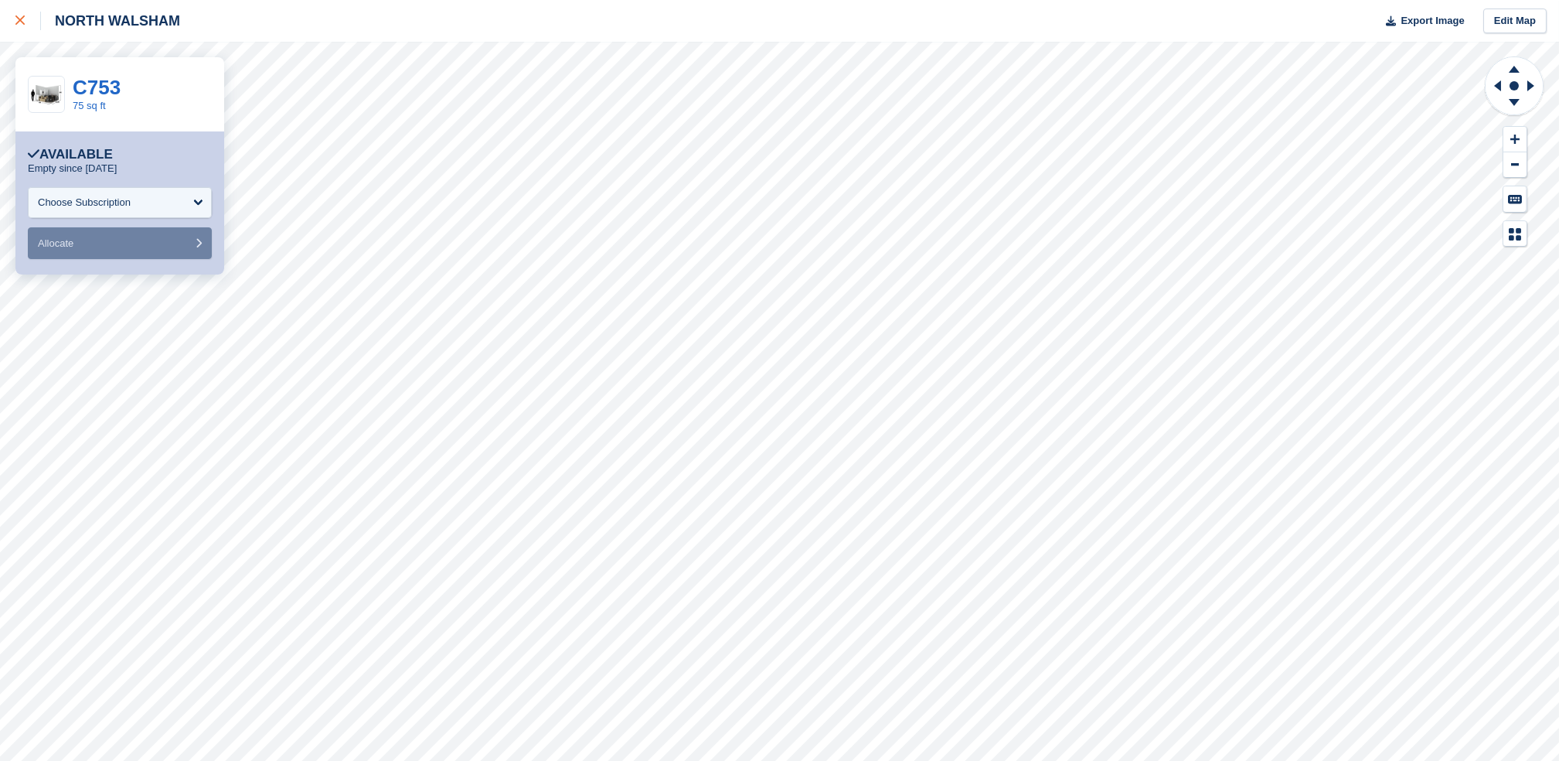
click at [15, 5] on link at bounding box center [20, 21] width 41 height 42
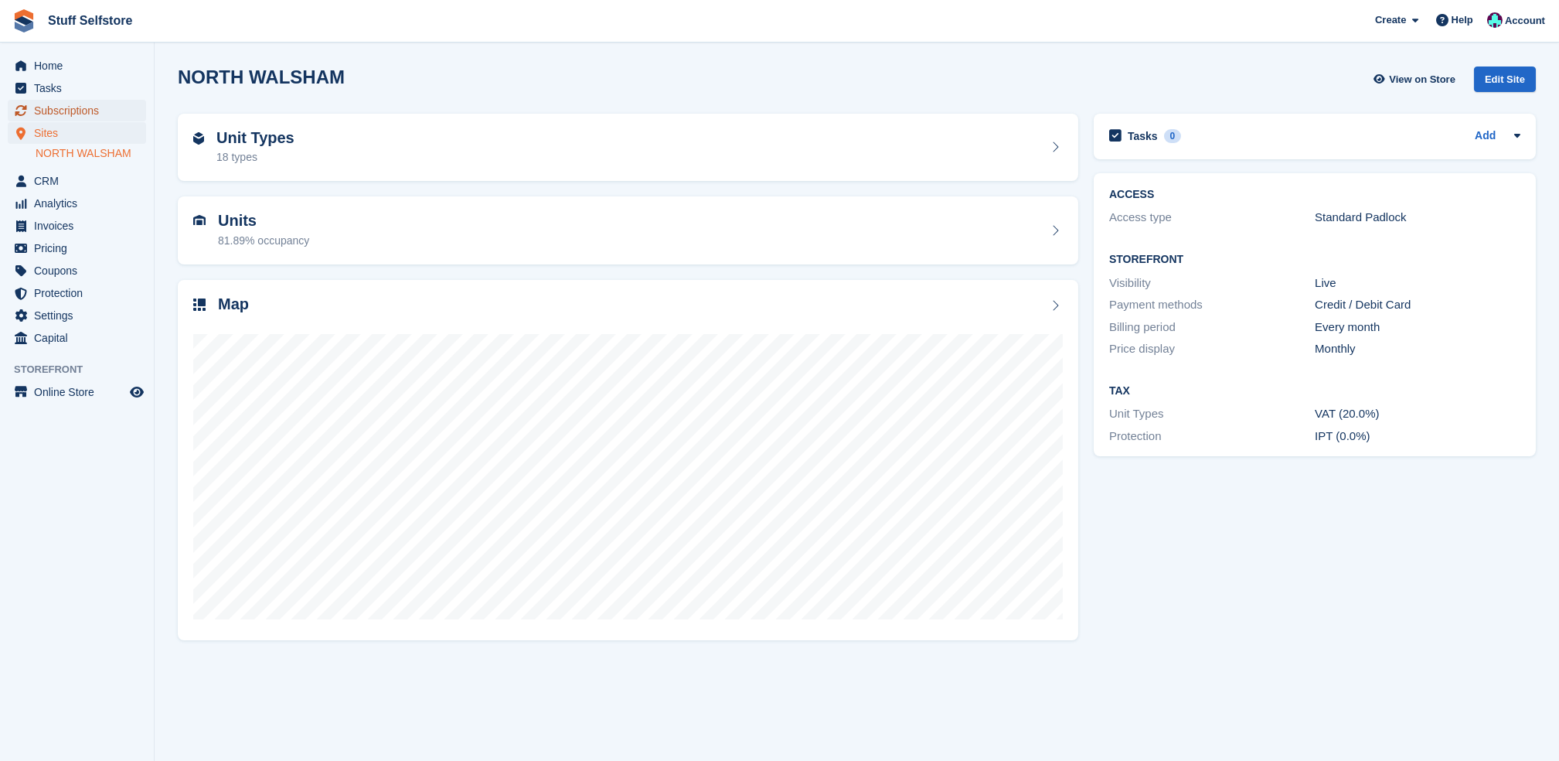
click at [94, 113] on span "Subscriptions" at bounding box center [80, 111] width 93 height 22
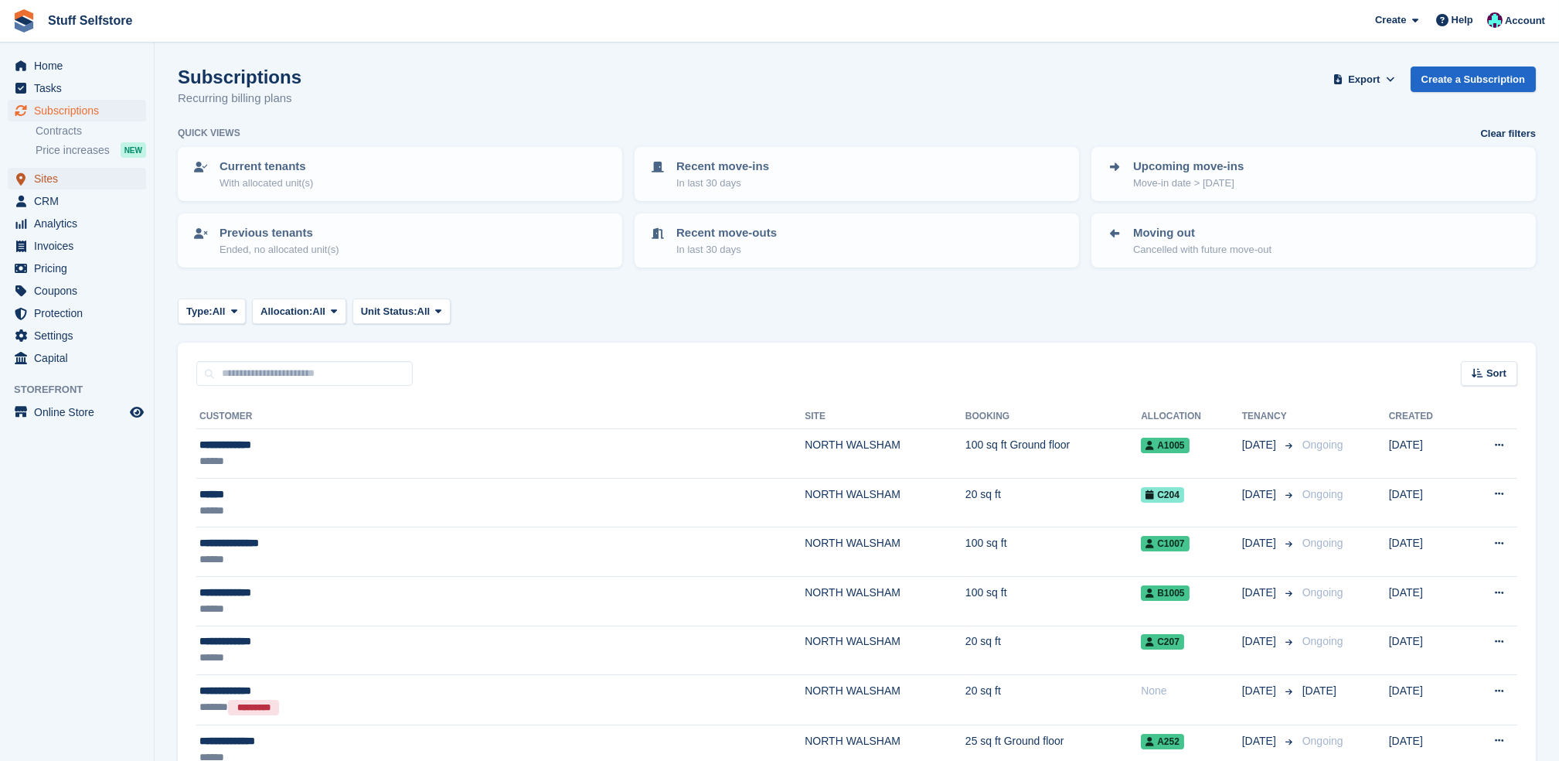
click at [71, 179] on span "Sites" at bounding box center [80, 179] width 93 height 22
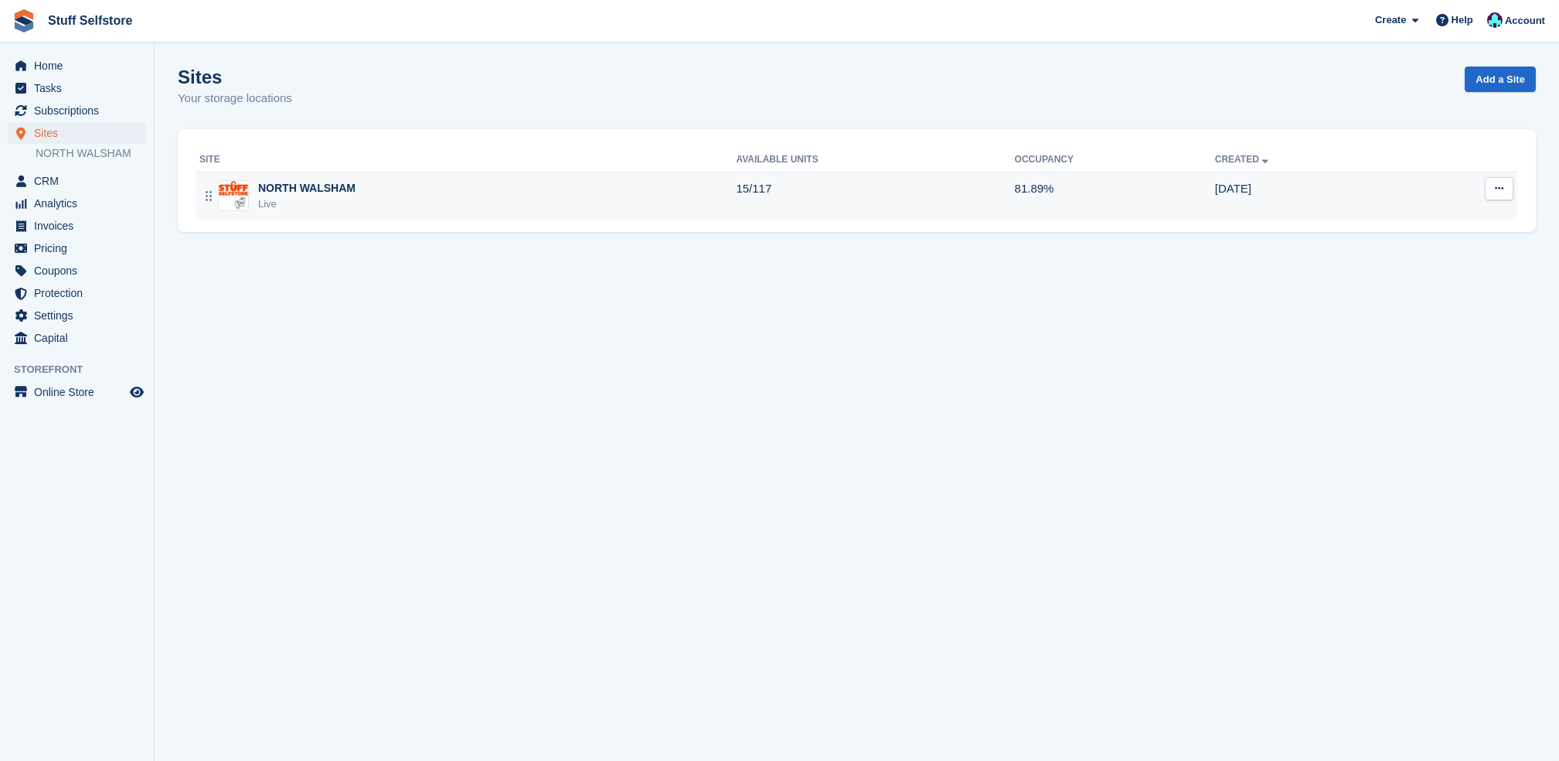
click at [940, 213] on td "15/117" at bounding box center [875, 196] width 278 height 48
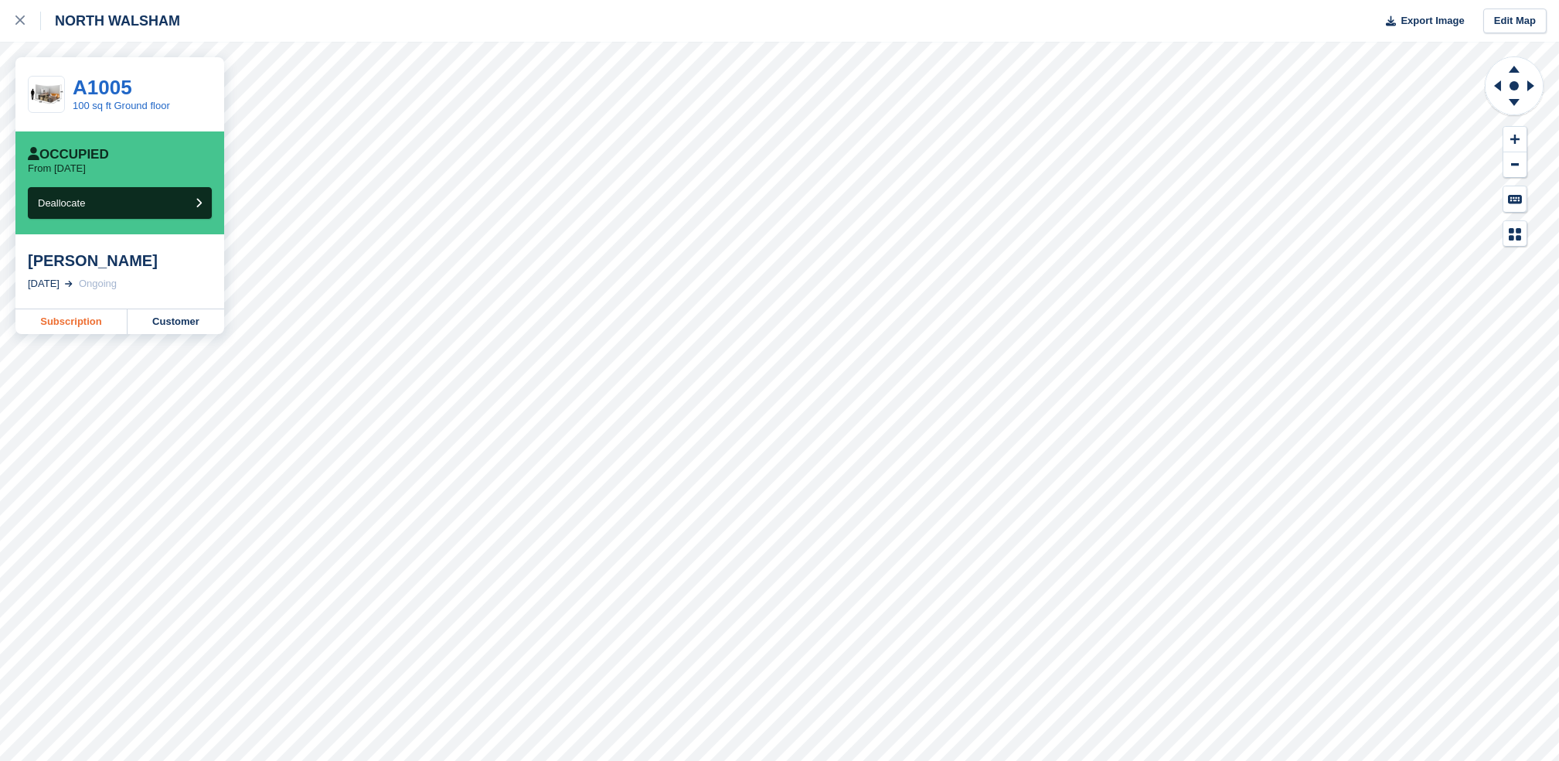
click at [107, 322] on link "Subscription" at bounding box center [71, 321] width 112 height 25
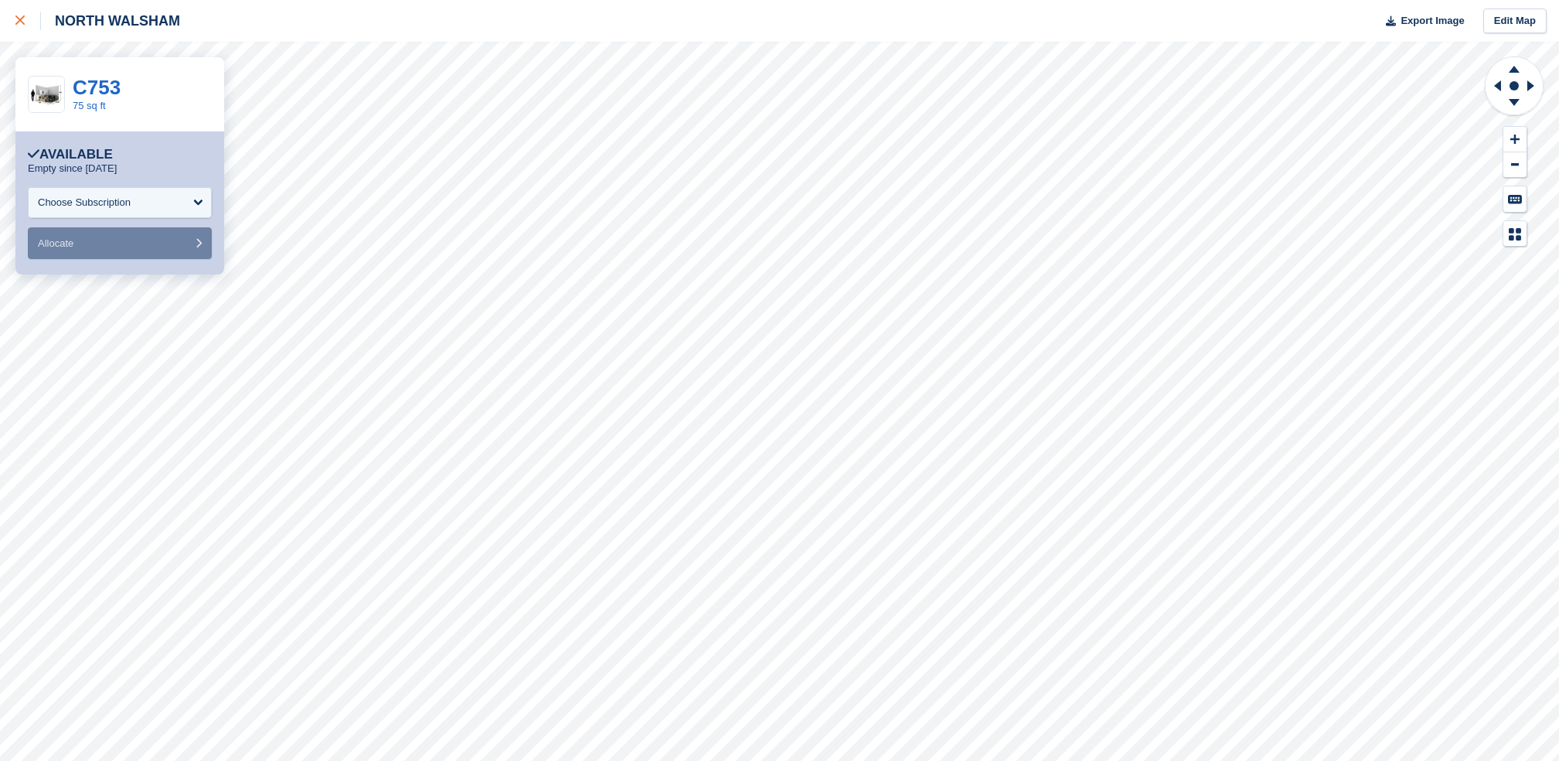
click at [19, 29] on div at bounding box center [28, 21] width 26 height 19
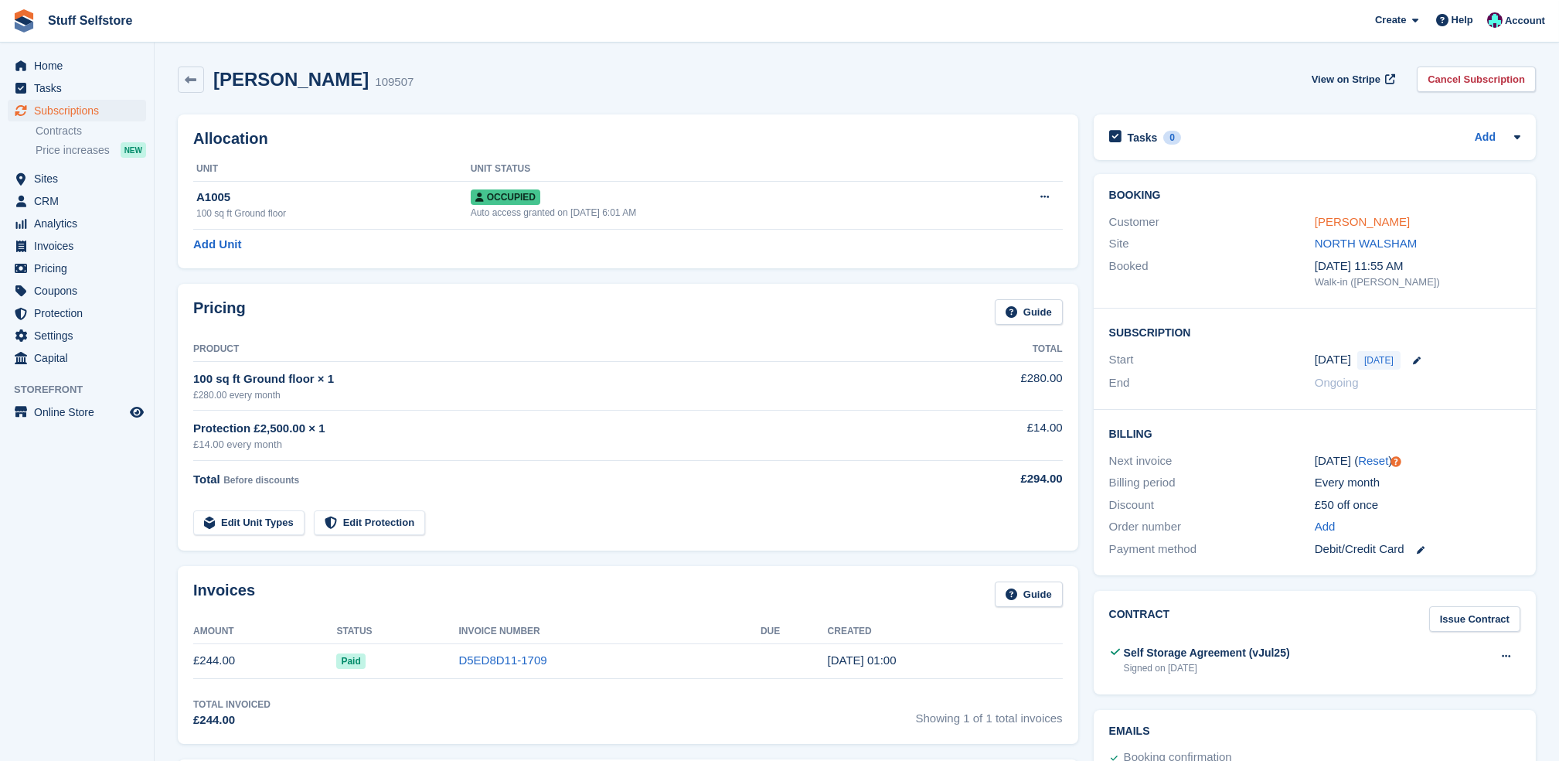
click at [1363, 225] on link "[PERSON_NAME]" at bounding box center [1362, 221] width 95 height 13
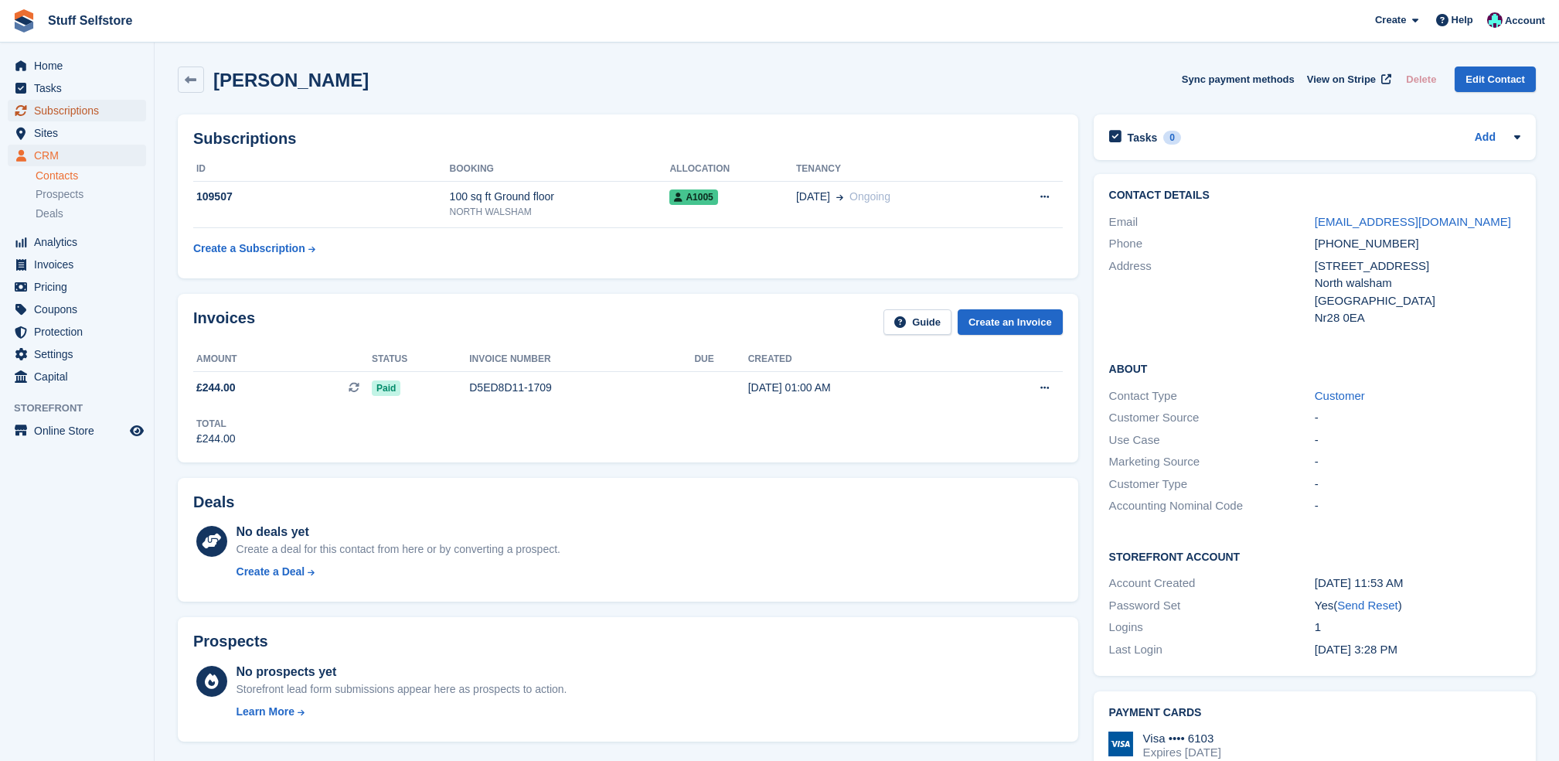
click at [49, 100] on span "Subscriptions" at bounding box center [80, 111] width 93 height 22
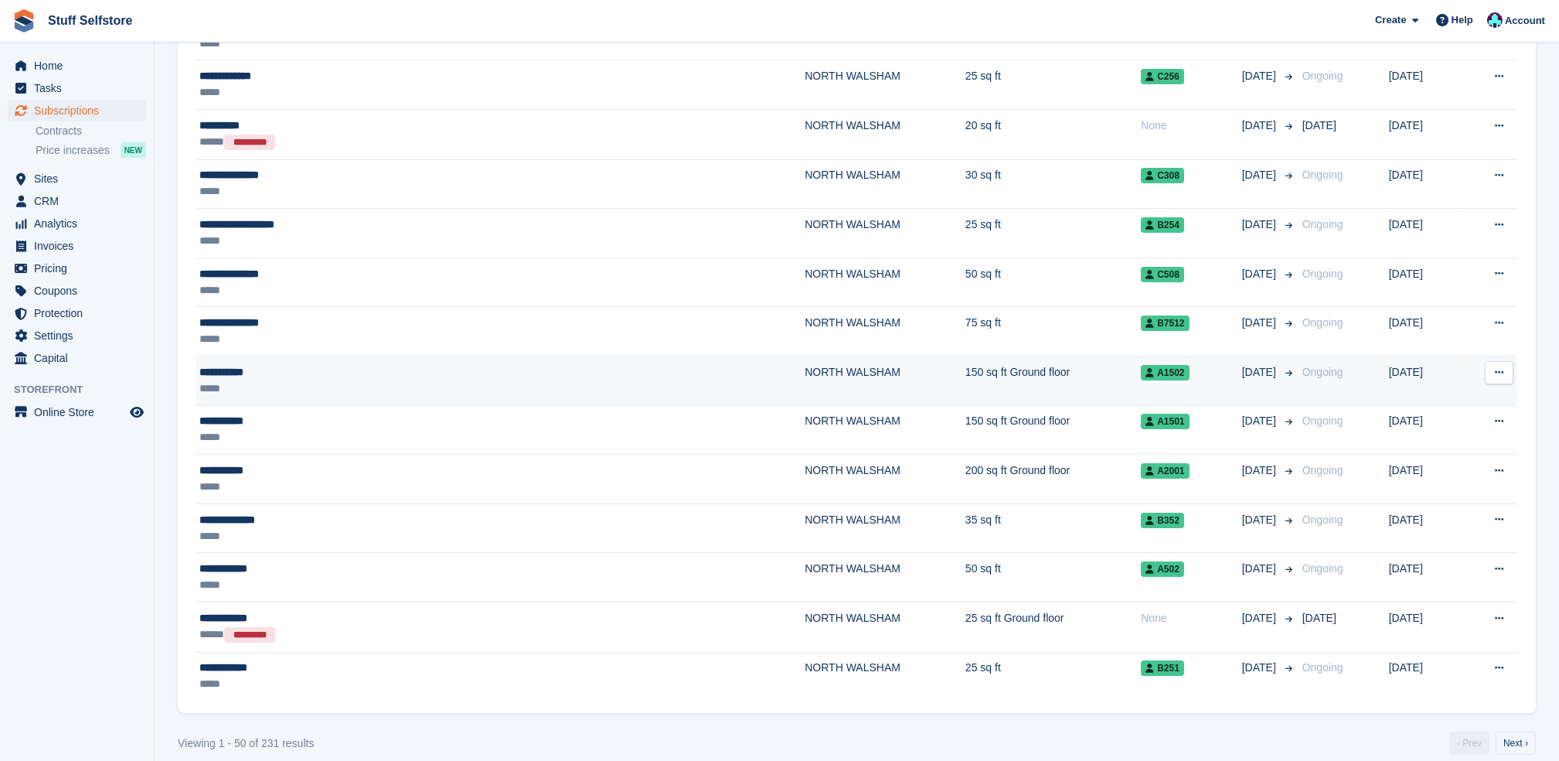
scroll to position [2216, 0]
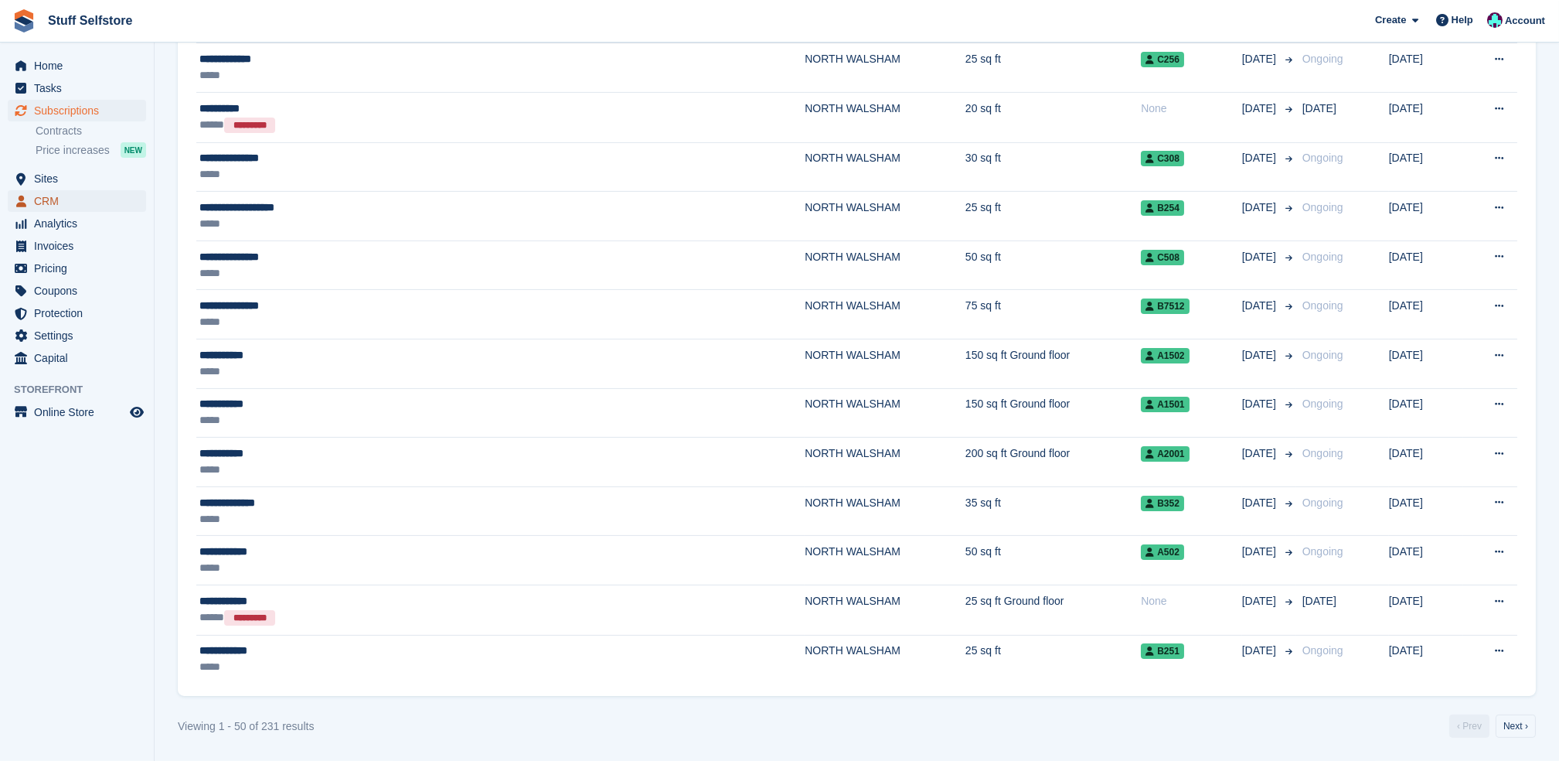
click at [66, 197] on span "CRM" at bounding box center [80, 201] width 93 height 22
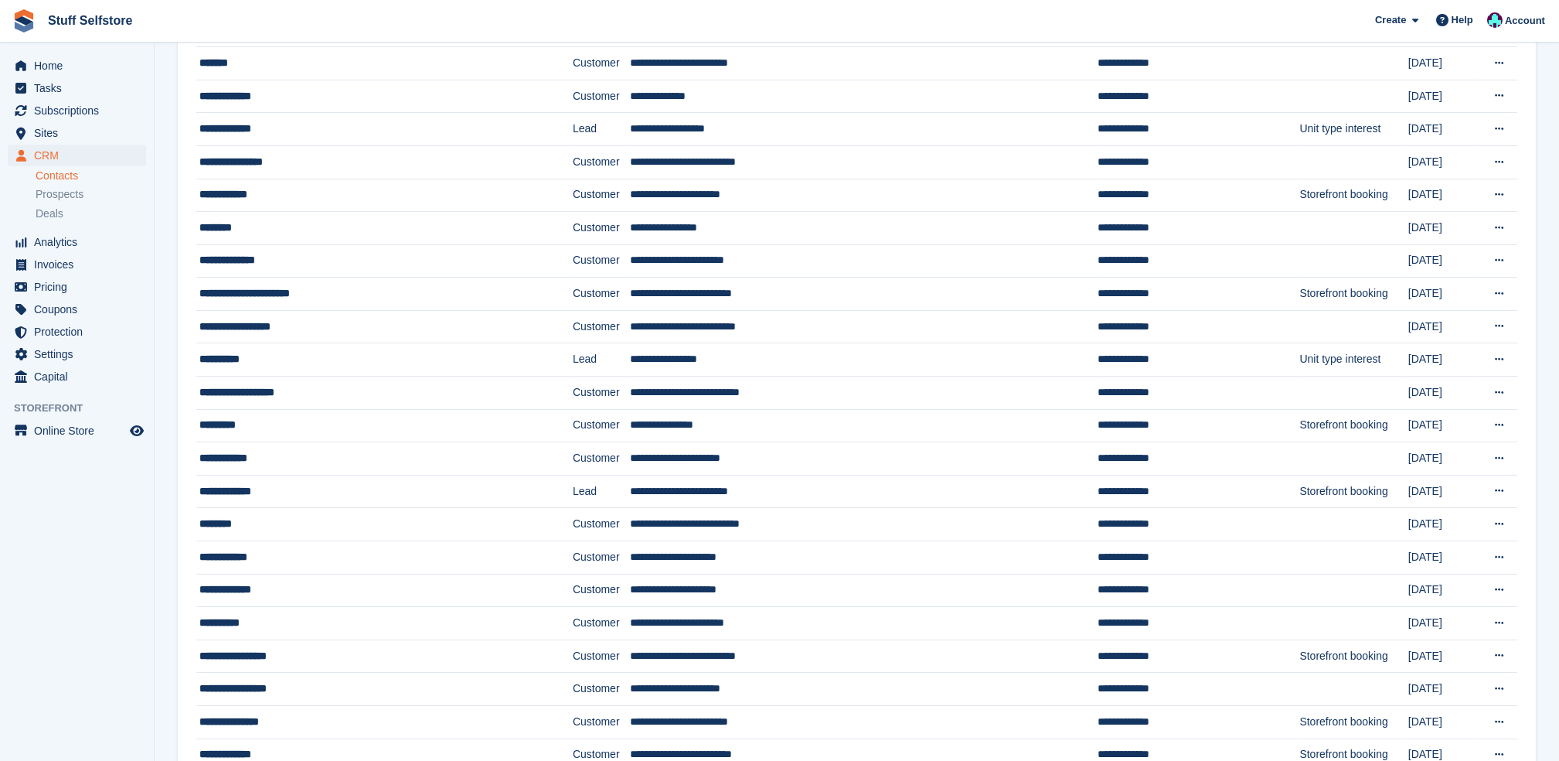
scroll to position [515, 0]
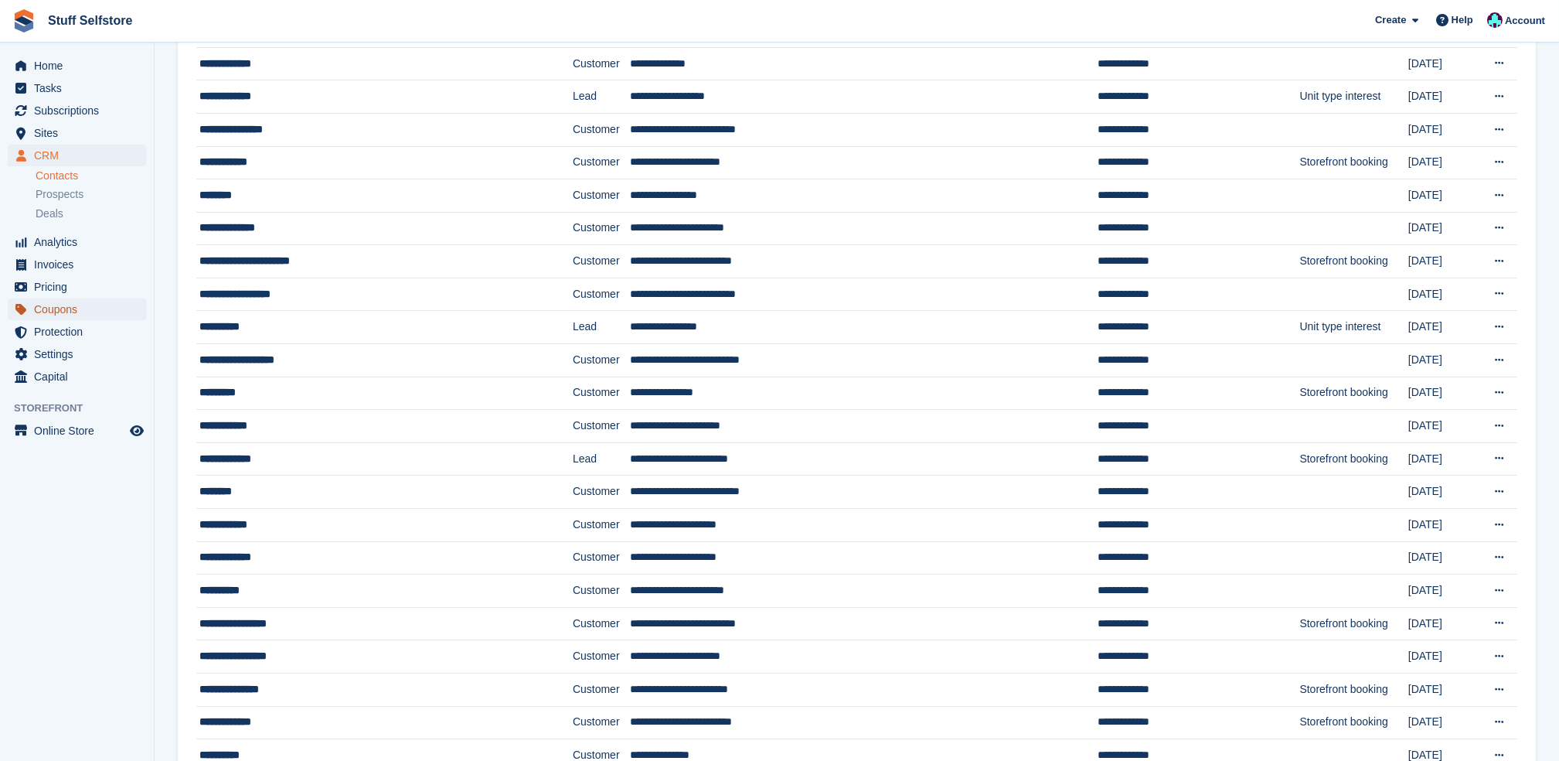
click at [88, 303] on span "Coupons" at bounding box center [80, 309] width 93 height 22
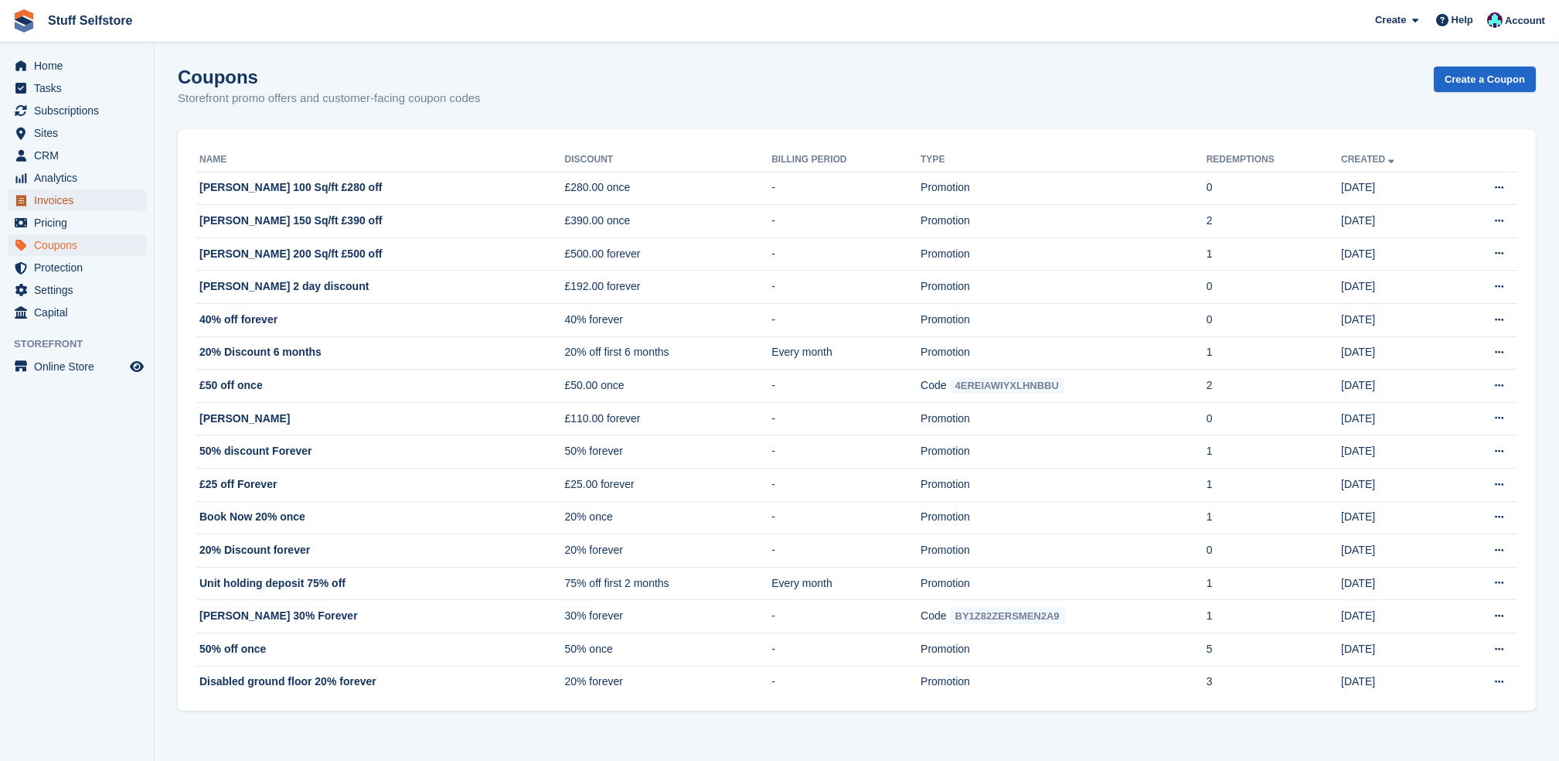
click at [82, 189] on span "Invoices" at bounding box center [80, 200] width 93 height 22
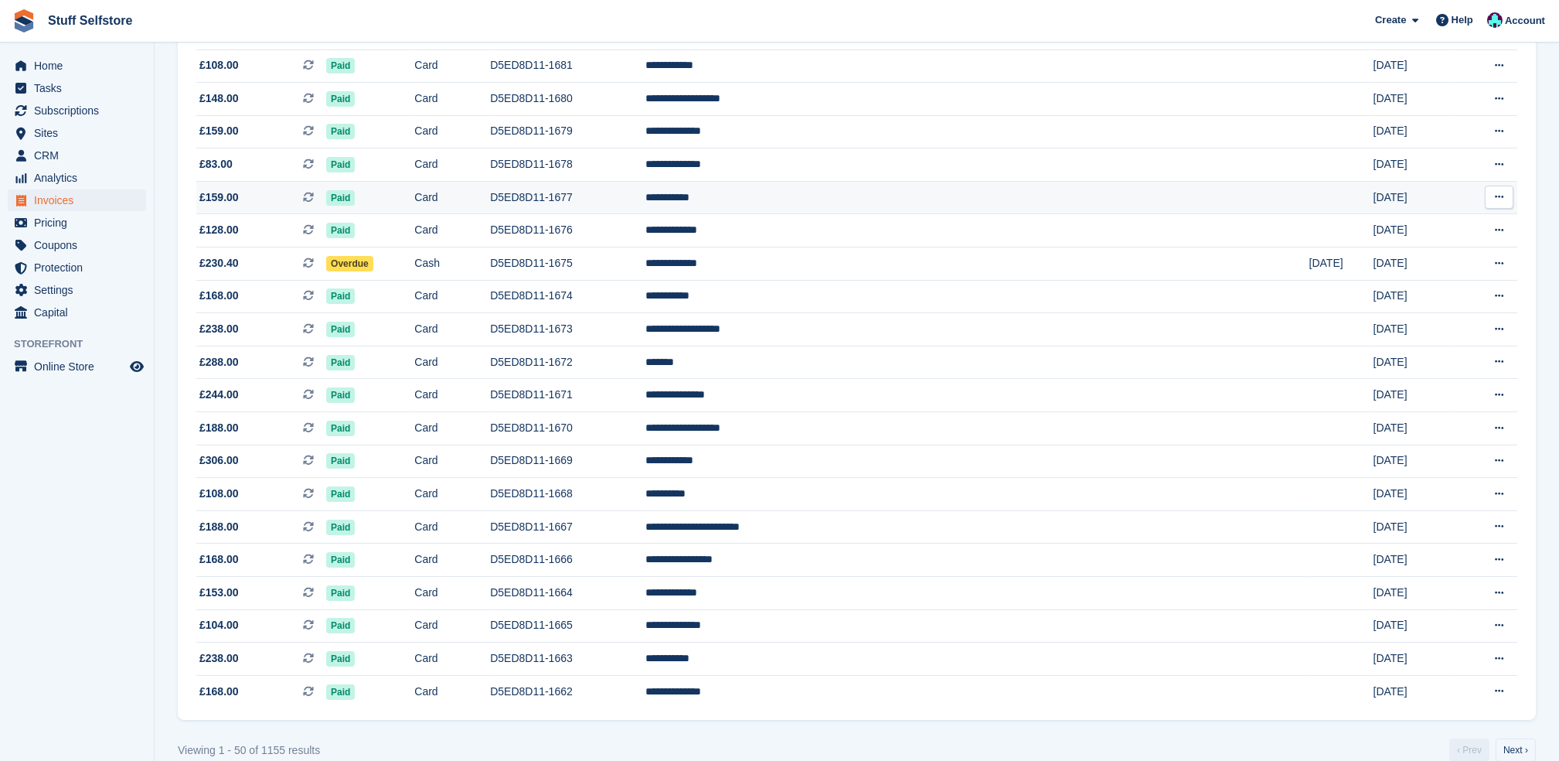
scroll to position [1167, 0]
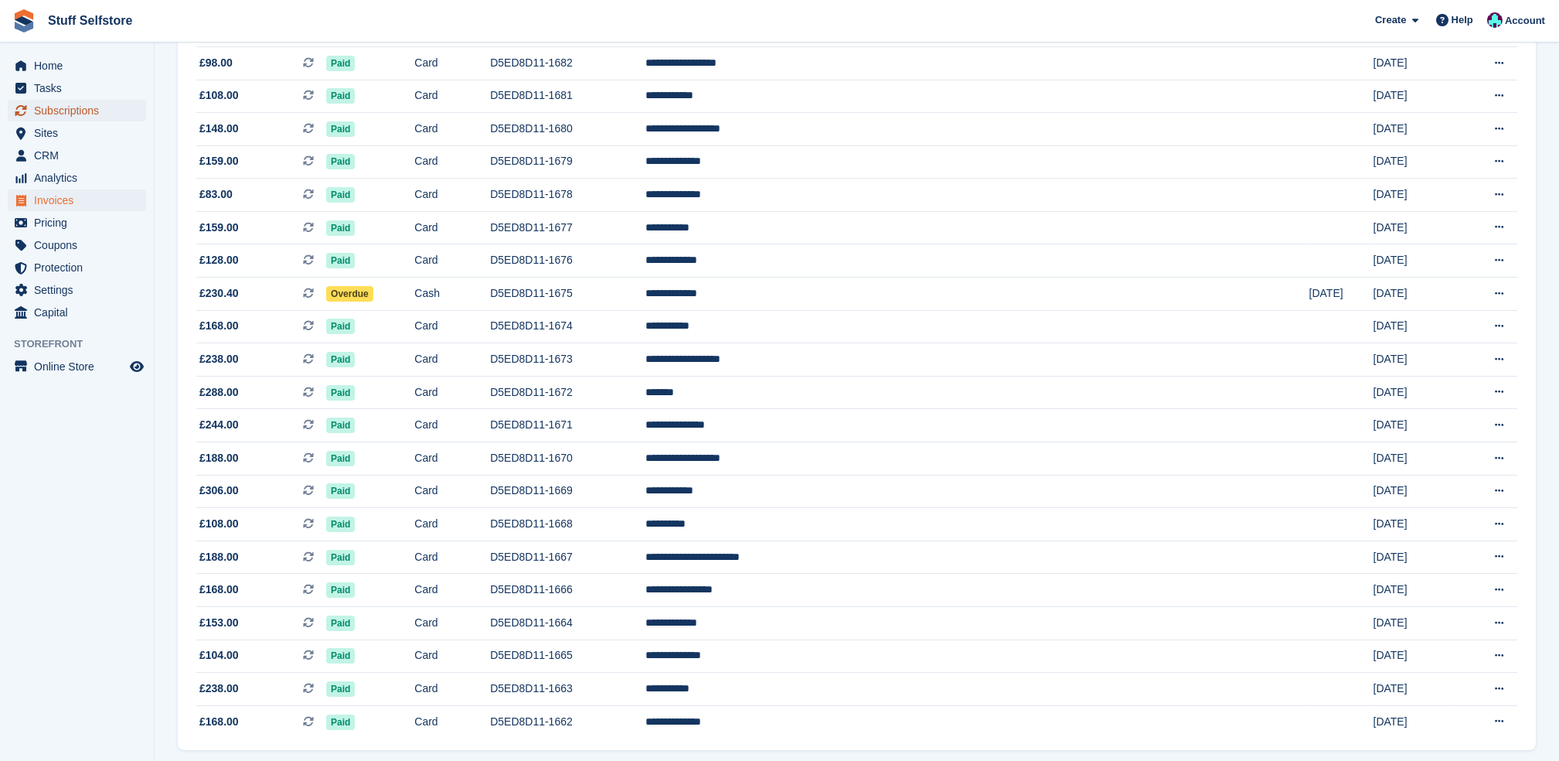
click at [54, 115] on span "Subscriptions" at bounding box center [80, 111] width 93 height 22
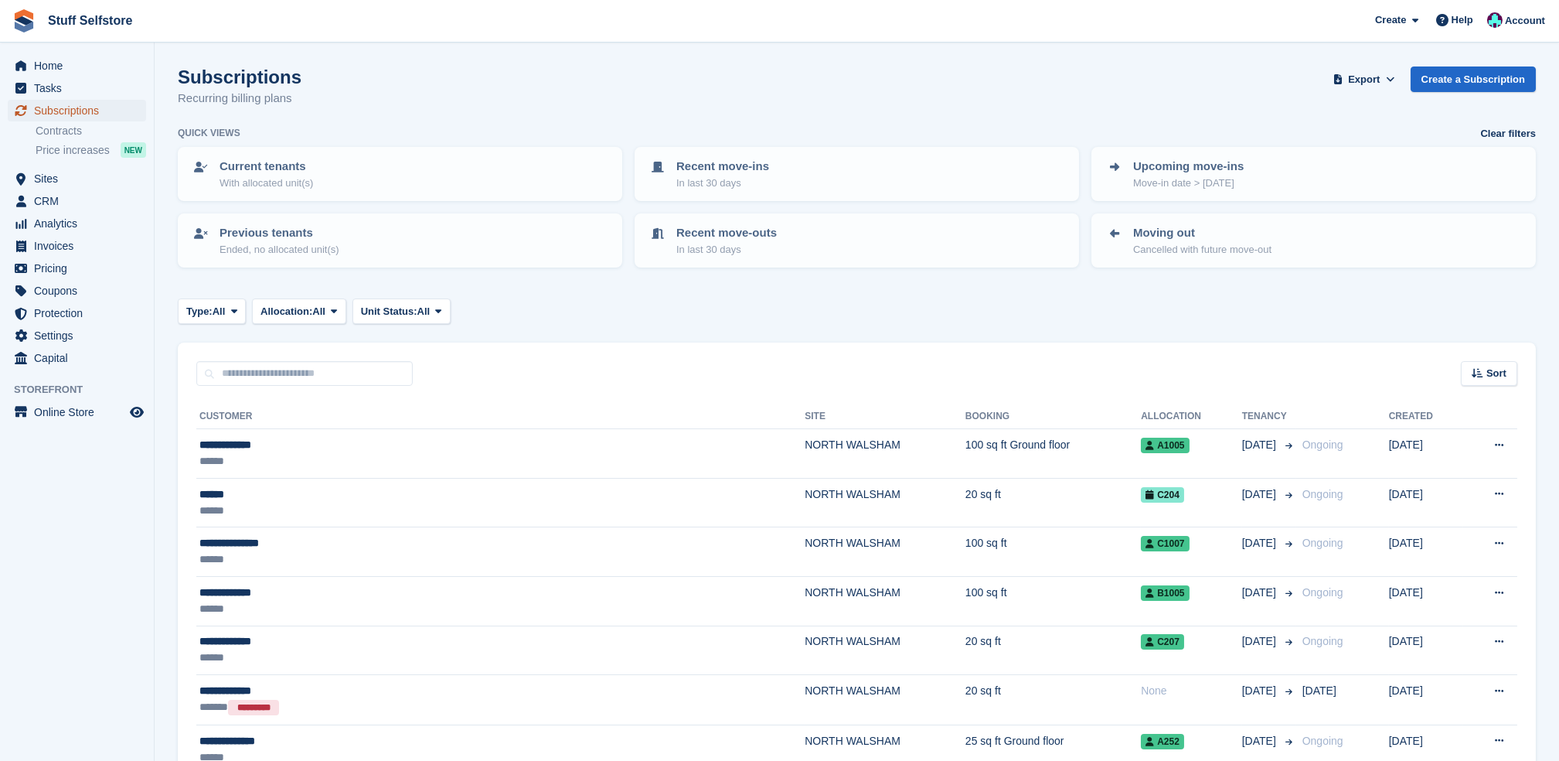
click at [62, 111] on span "Subscriptions" at bounding box center [80, 111] width 93 height 22
click at [116, 100] on span "Subscriptions" at bounding box center [80, 111] width 93 height 22
click at [53, 171] on span "Sites" at bounding box center [80, 179] width 93 height 22
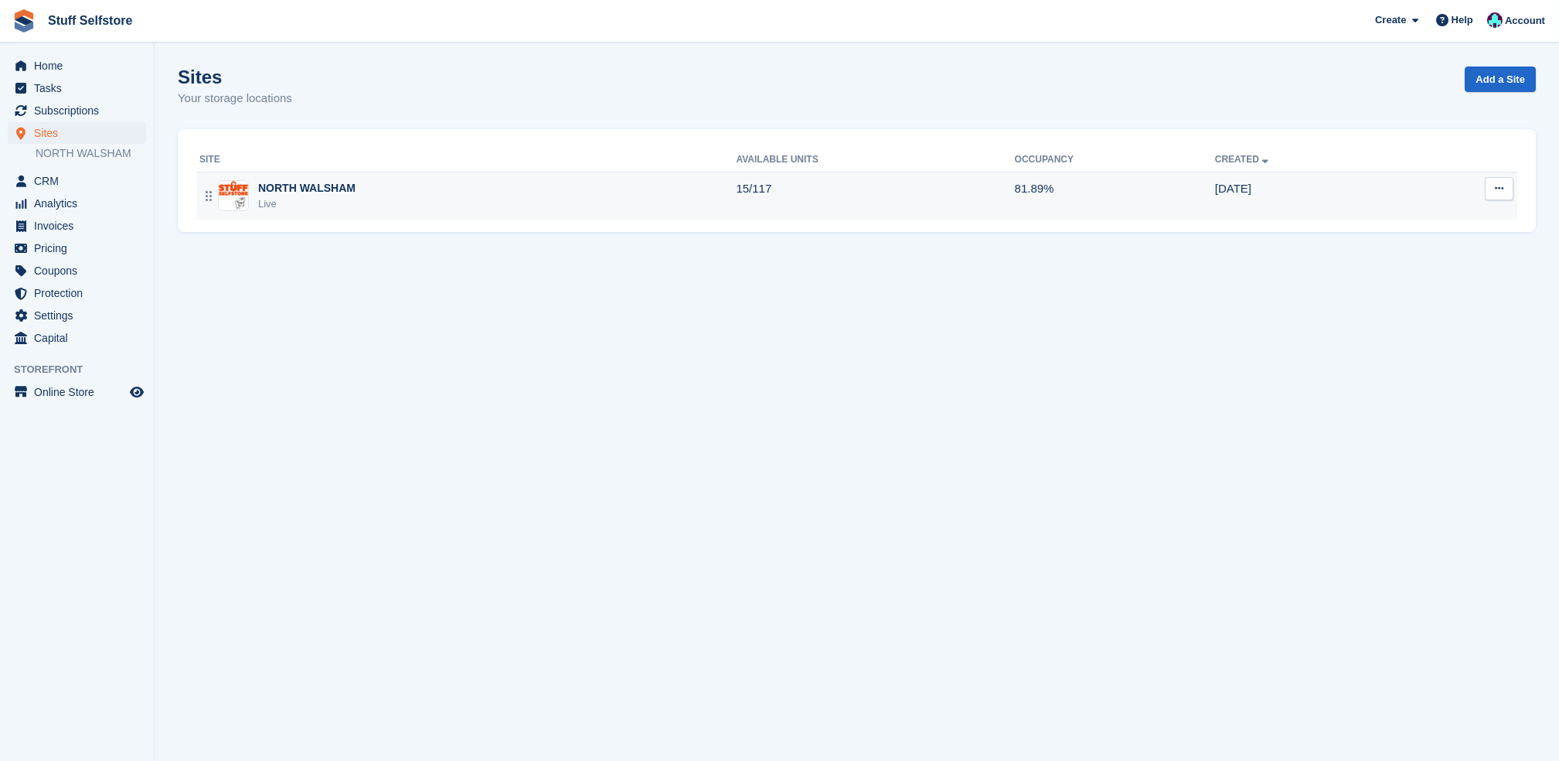
click at [889, 195] on td "15/117" at bounding box center [875, 196] width 278 height 48
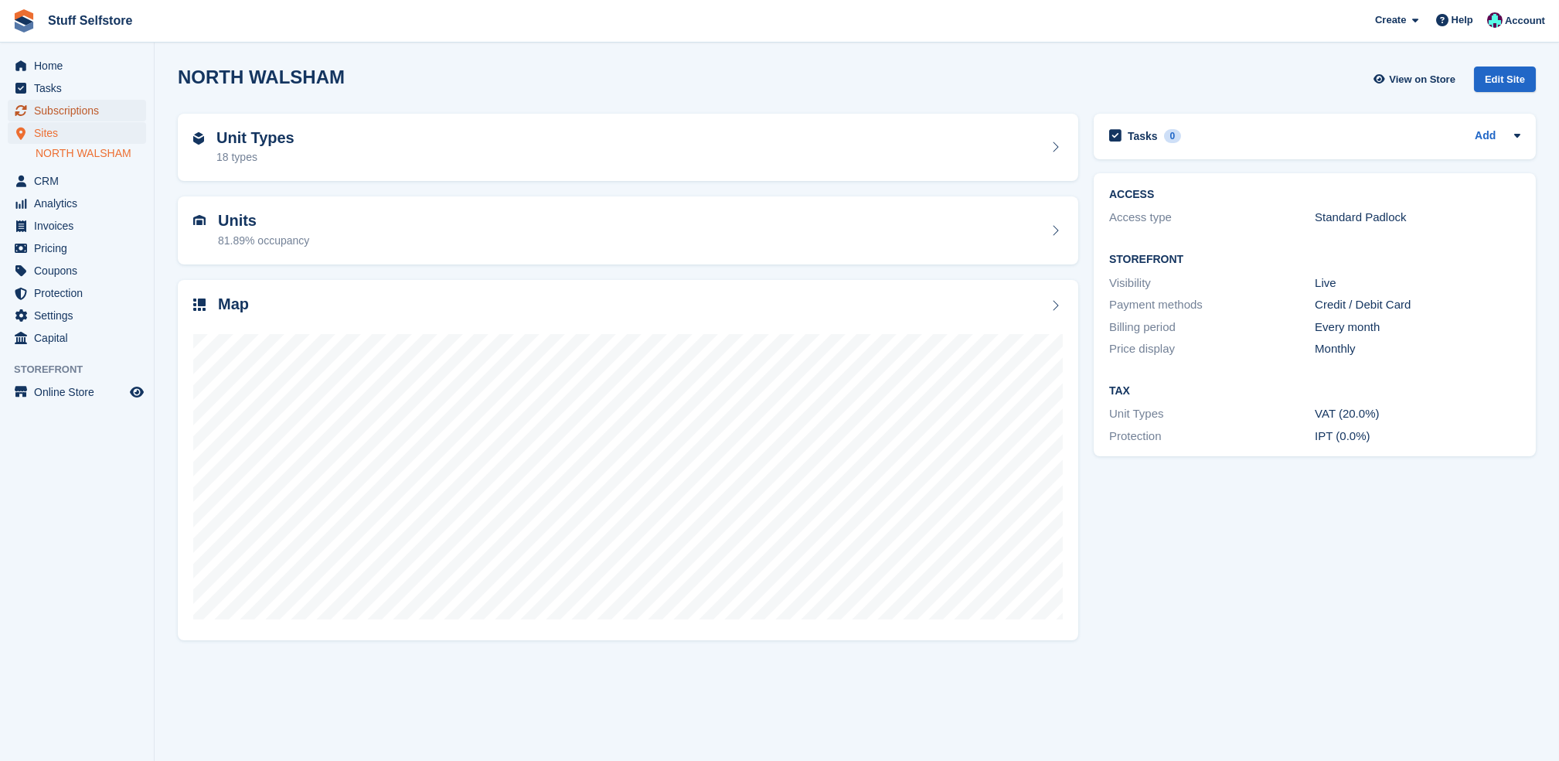
click at [69, 118] on span "Subscriptions" at bounding box center [80, 111] width 93 height 22
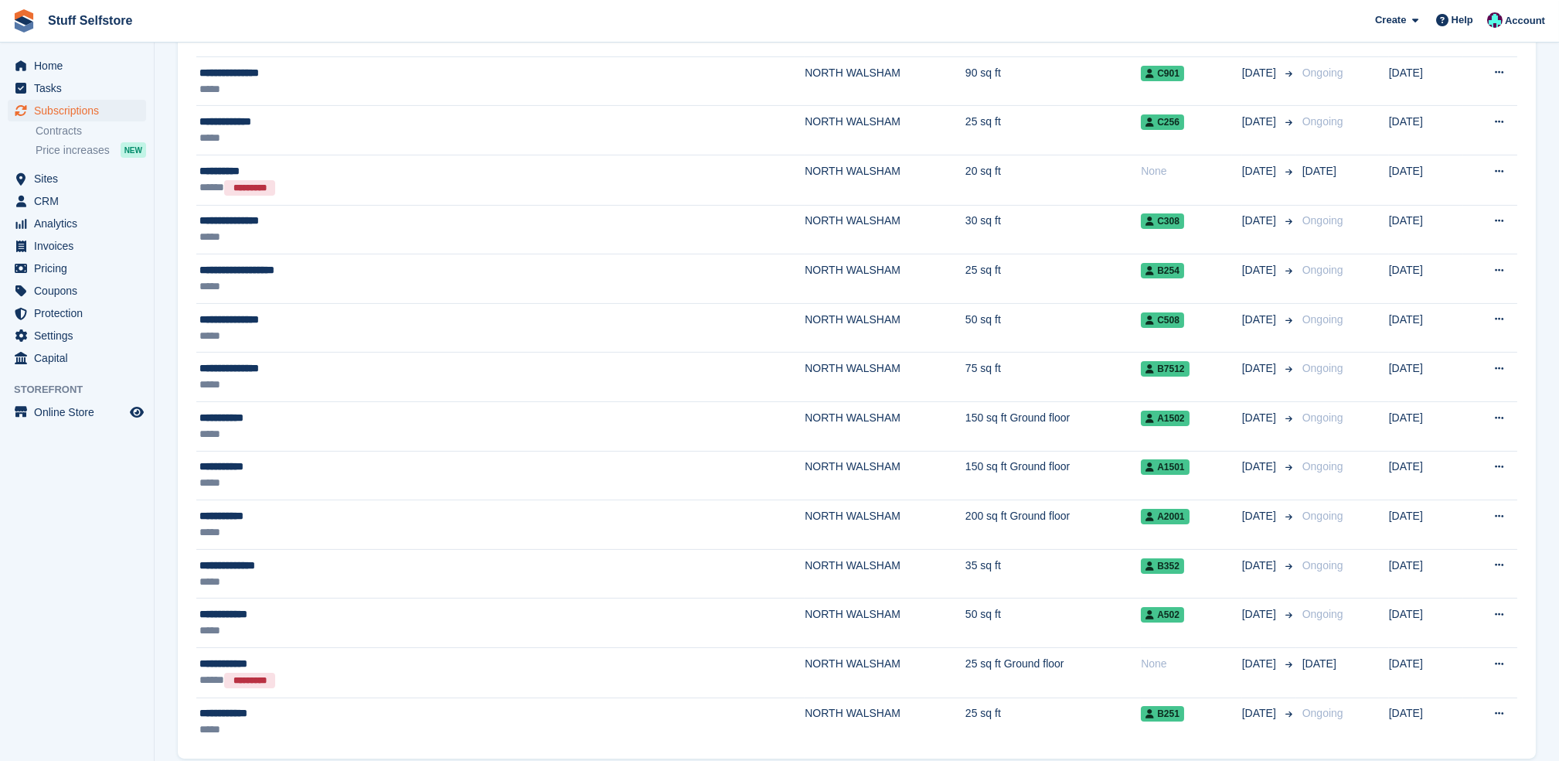
scroll to position [2216, 0]
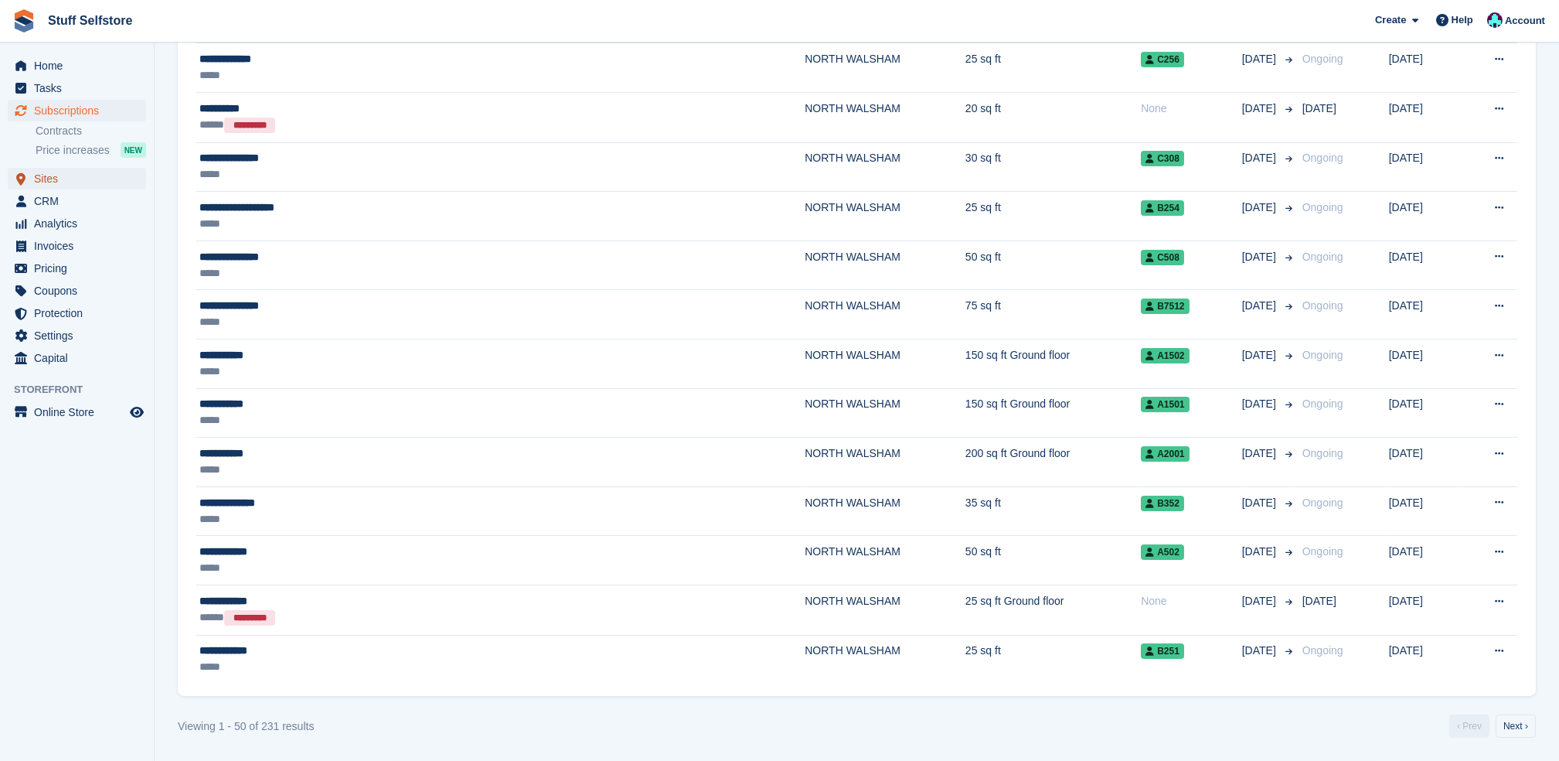
click at [58, 177] on span "Sites" at bounding box center [80, 179] width 93 height 22
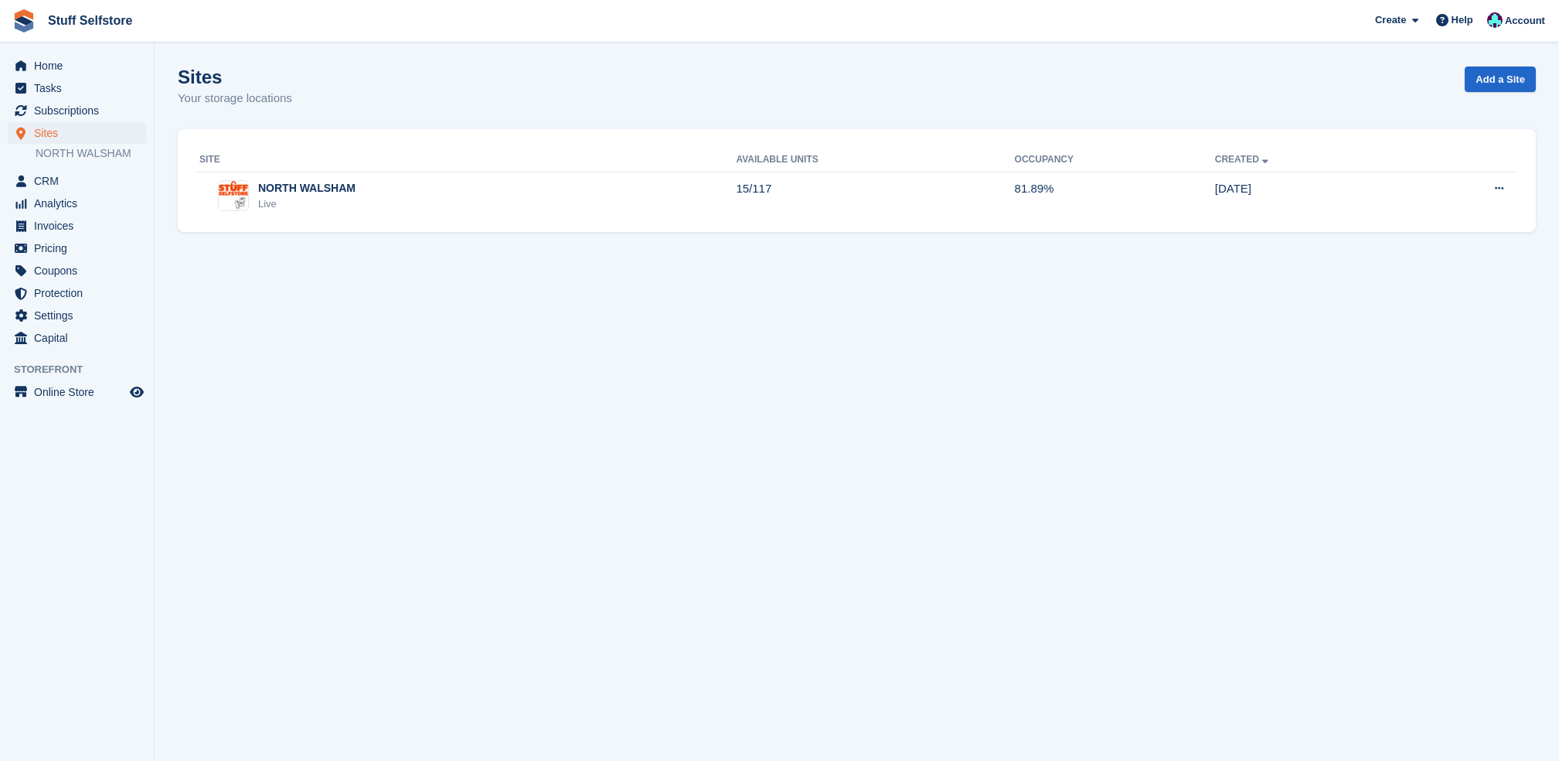
click at [608, 225] on div "Site Available Units Occupancy Created NORTH WALSHAM Live 15/117 81.89% 27 Jan …" at bounding box center [857, 181] width 1358 height 104
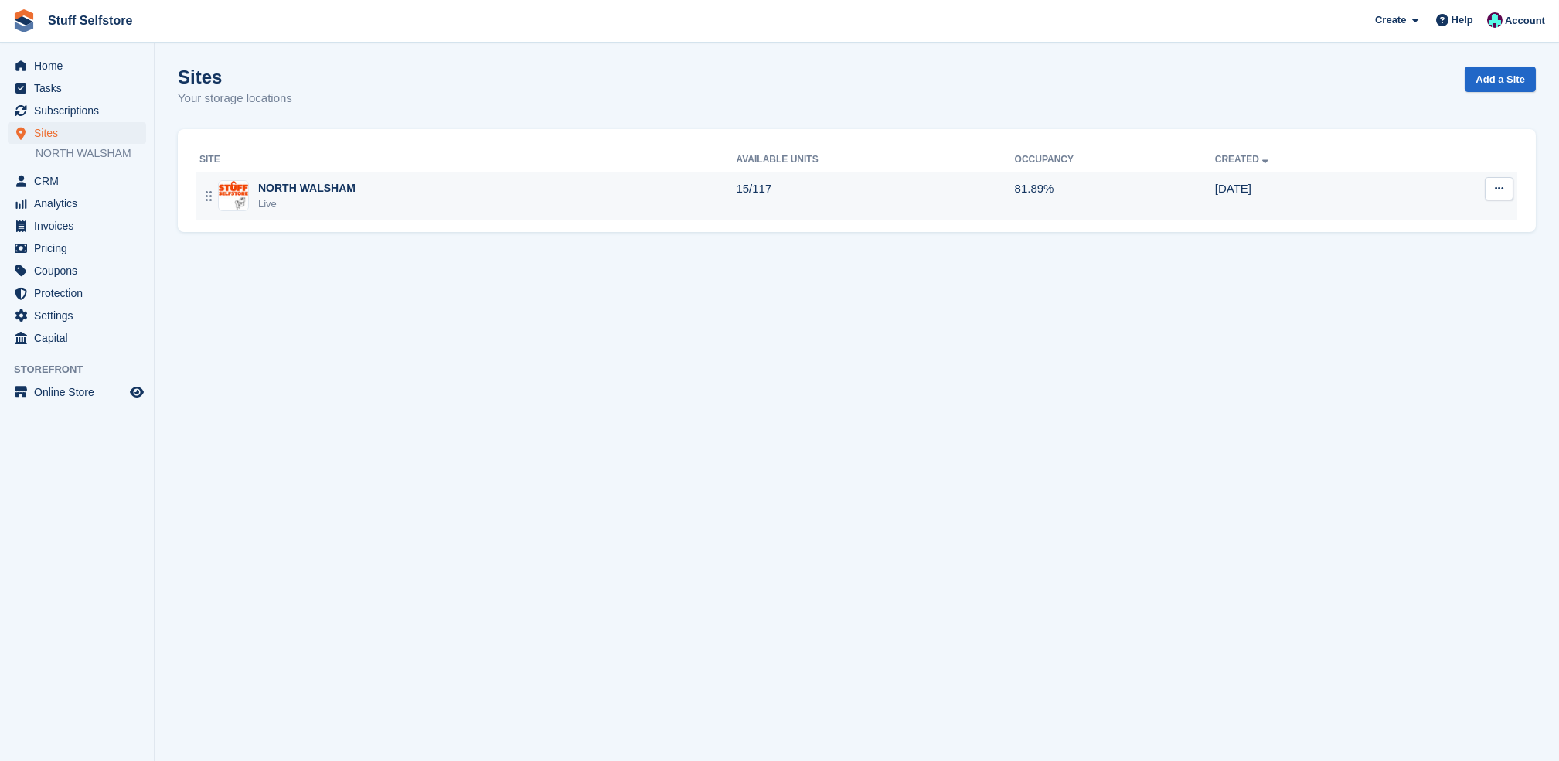
click at [608, 220] on td "NORTH WALSHAM Live" at bounding box center [466, 196] width 540 height 48
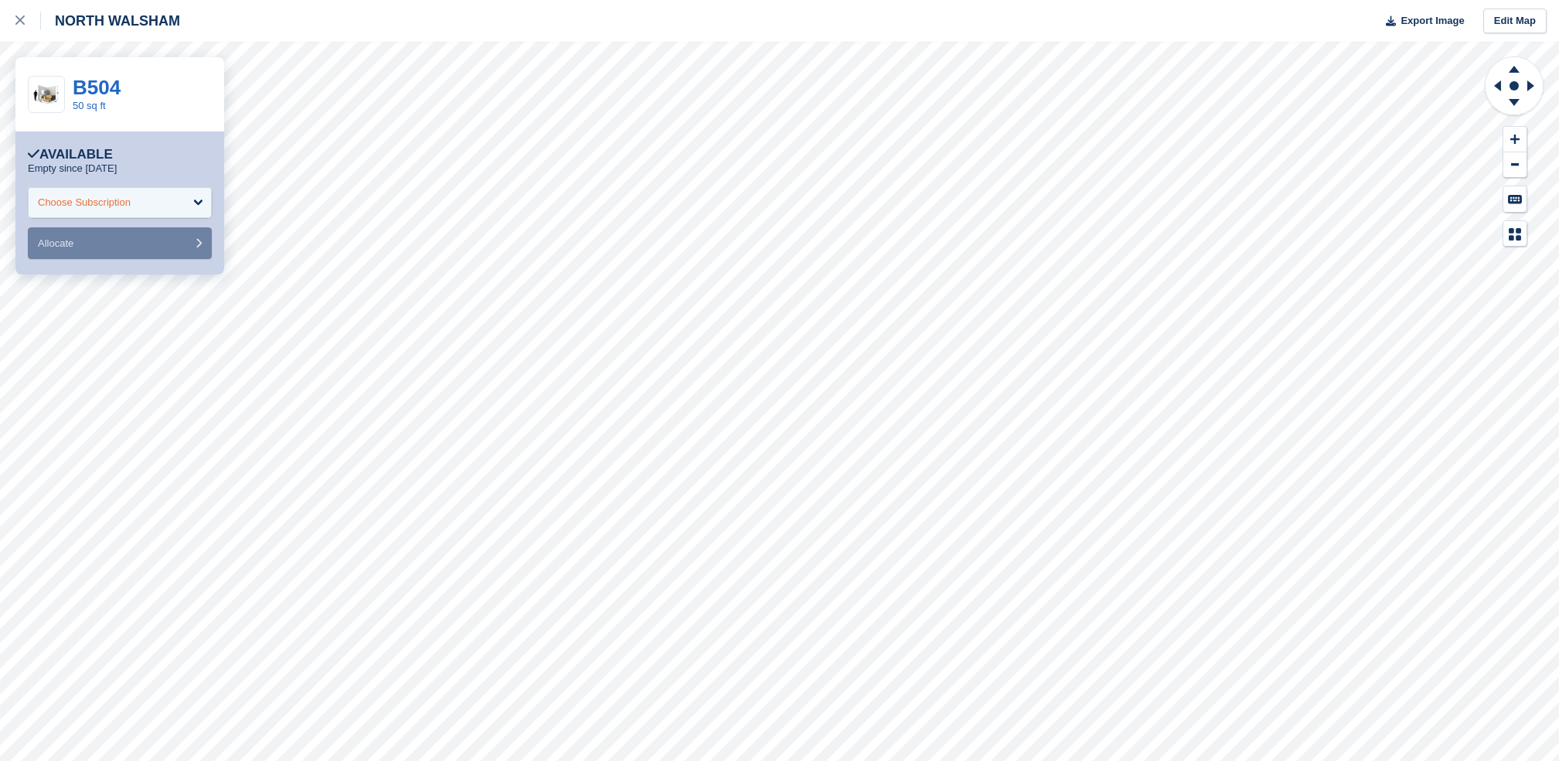
click at [181, 206] on div "Choose Subscription" at bounding box center [120, 202] width 184 height 31
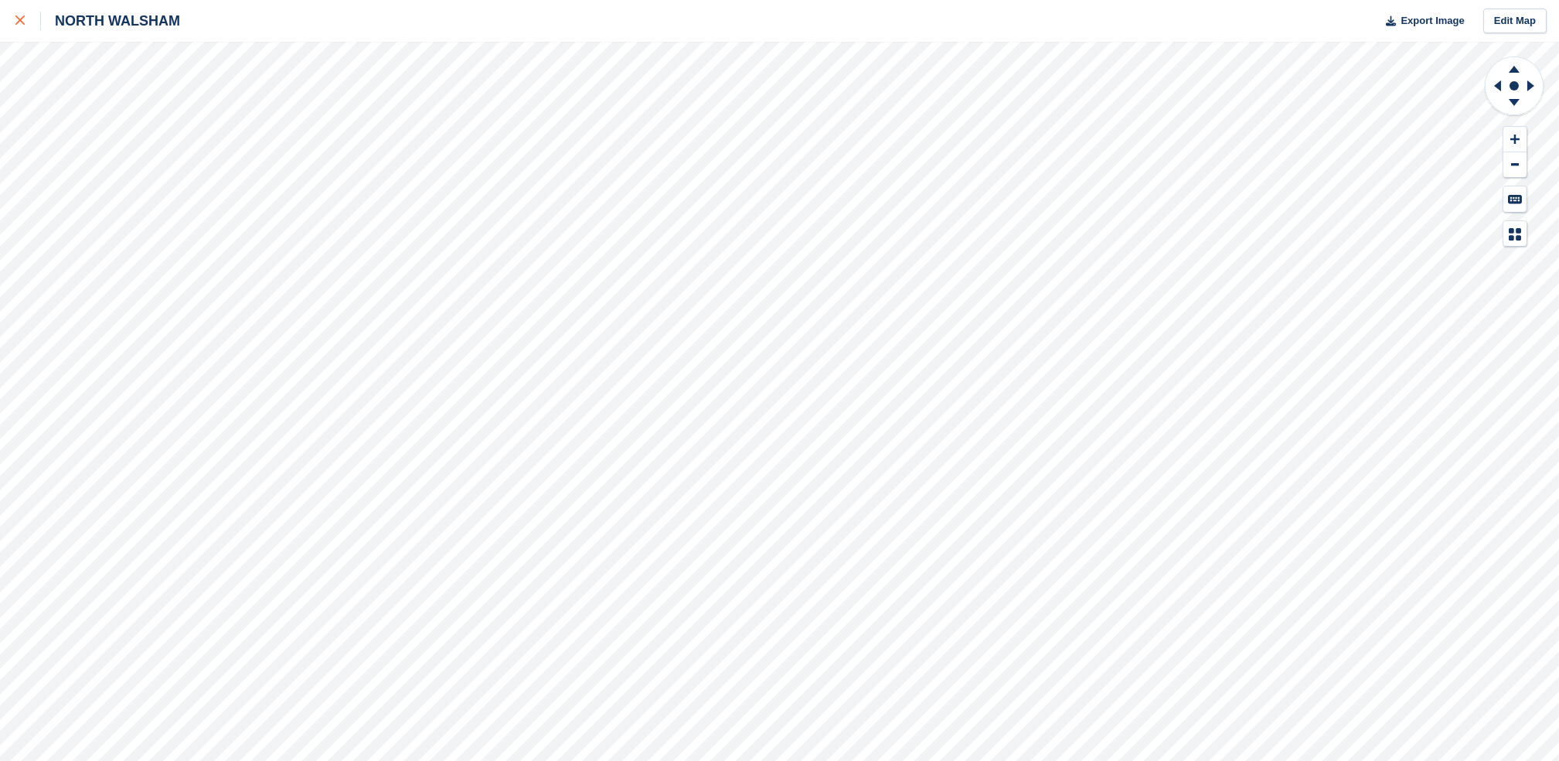
click at [21, 28] on div at bounding box center [28, 21] width 26 height 19
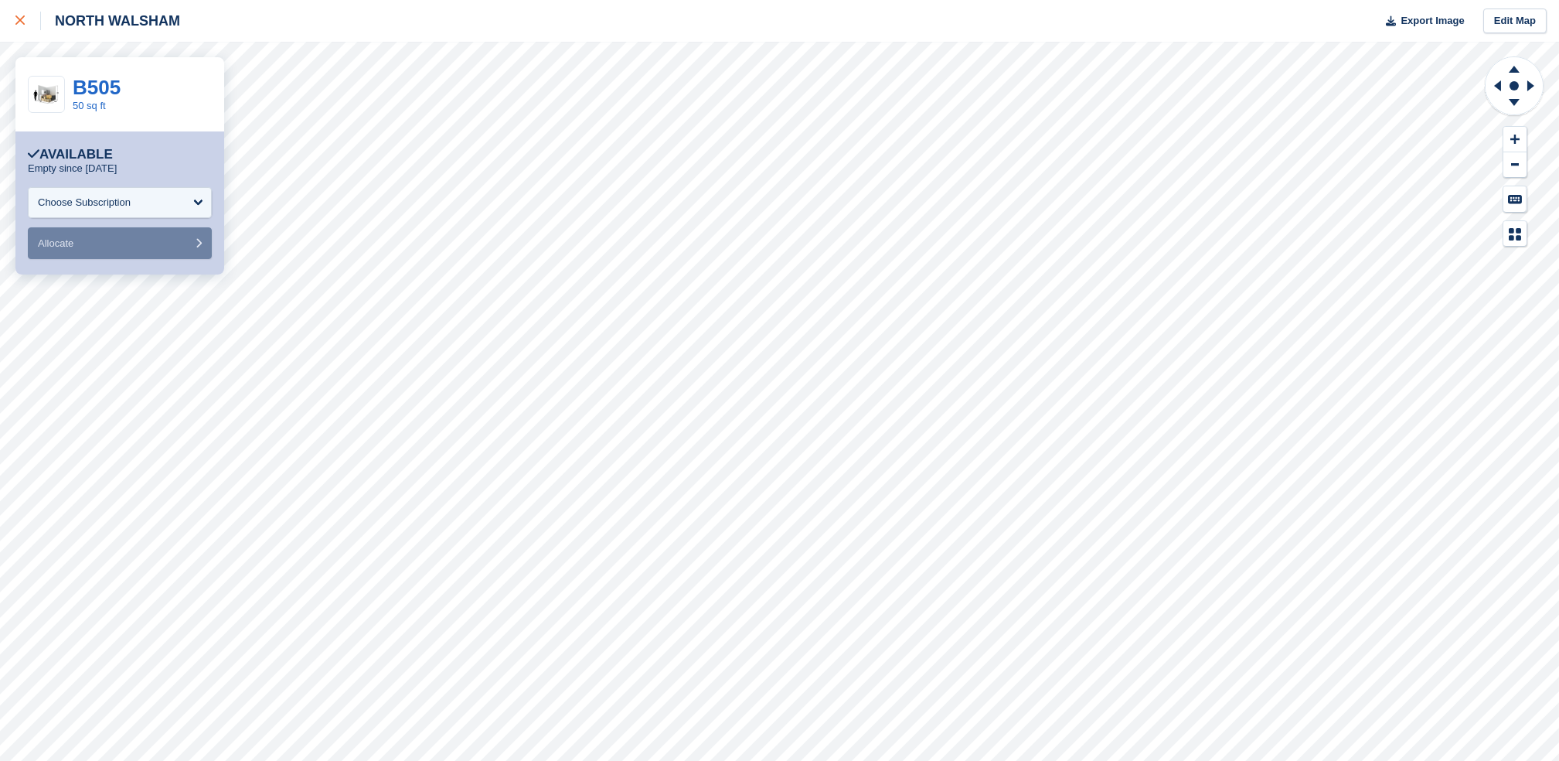
click at [21, 10] on link at bounding box center [20, 21] width 41 height 42
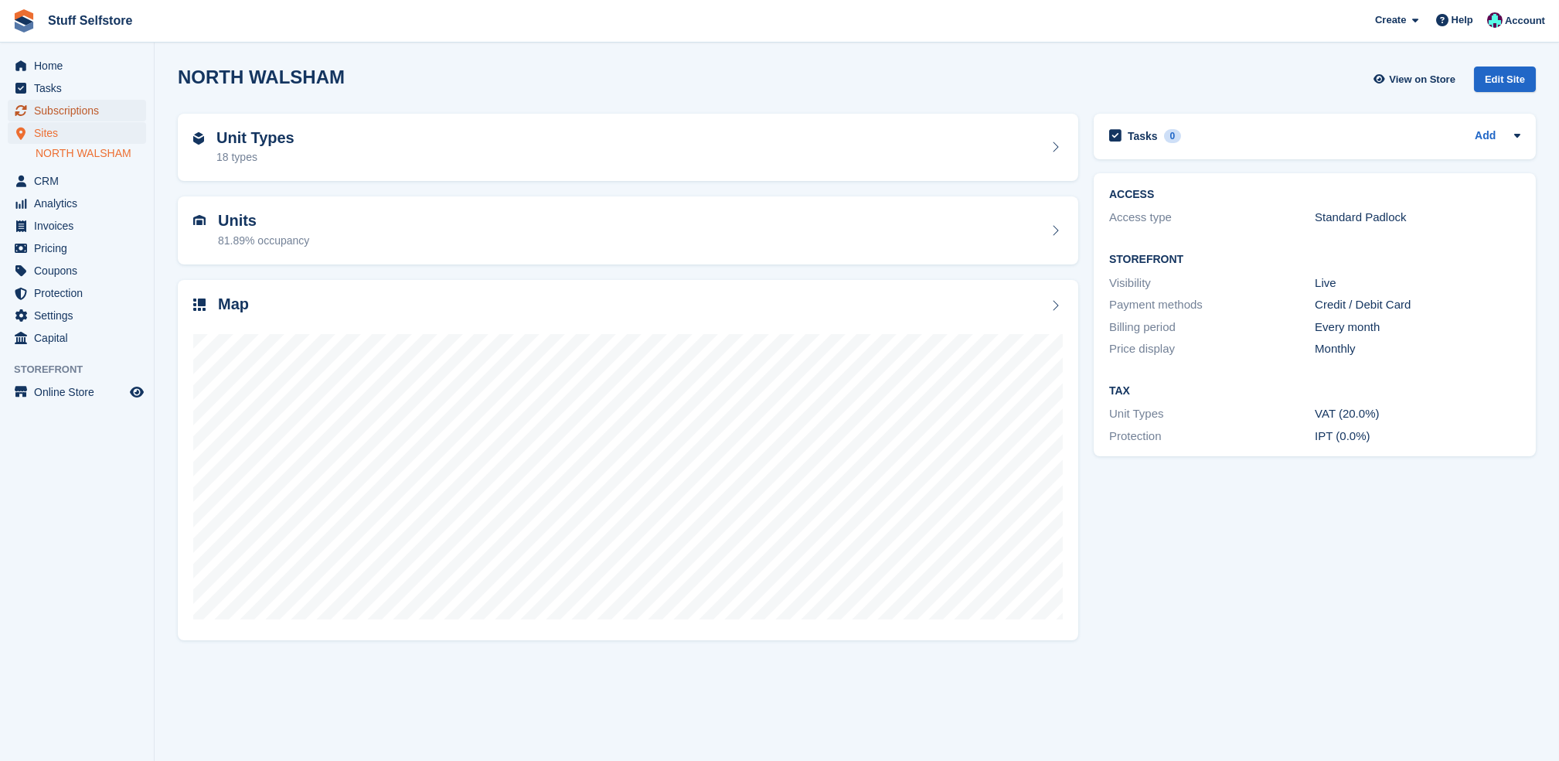
click at [112, 115] on span "Subscriptions" at bounding box center [80, 111] width 93 height 22
